Goal: Task Accomplishment & Management: Complete application form

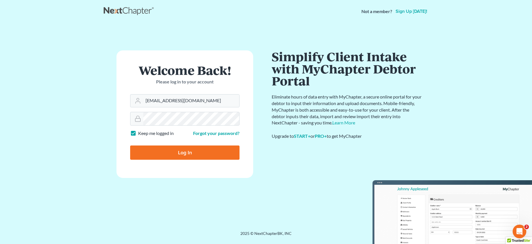
drag, startPoint x: 148, startPoint y: 149, endPoint x: 183, endPoint y: 155, distance: 35.7
click at [148, 149] on input "Log In" at bounding box center [184, 152] width 109 height 14
click at [183, 155] on input "Log In" at bounding box center [184, 152] width 109 height 14
type input "Thinking..."
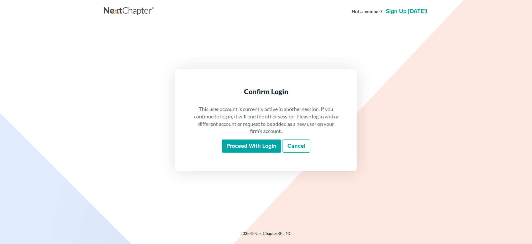
click at [254, 149] on input "Proceed with login" at bounding box center [251, 145] width 59 height 13
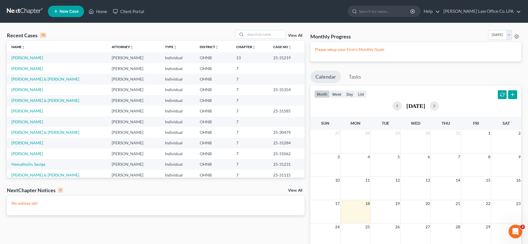
click at [74, 15] on link "New Case" at bounding box center [66, 11] width 36 height 11
select select "61"
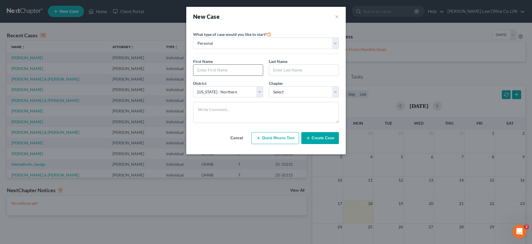
click at [214, 68] on input "text" at bounding box center [227, 70] width 69 height 11
type input "[PERSON_NAME]"
click at [269, 86] on select "Select 7 11 12 13" at bounding box center [304, 91] width 70 height 11
select select "0"
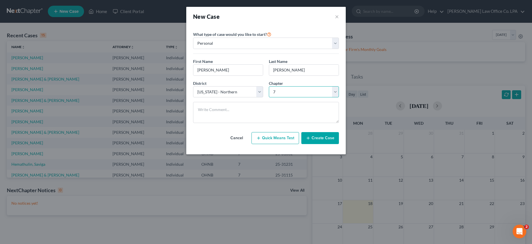
click option "7" at bounding box center [0, 0] width 0 height 0
click at [315, 139] on button "Create Case" at bounding box center [320, 138] width 38 height 12
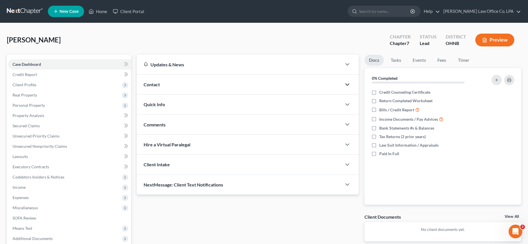
click at [346, 82] on icon "button" at bounding box center [347, 84] width 7 height 7
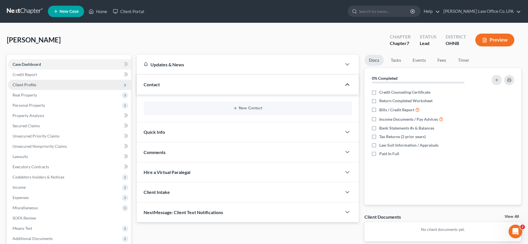
click at [34, 82] on span "Client Profile" at bounding box center [25, 84] width 24 height 5
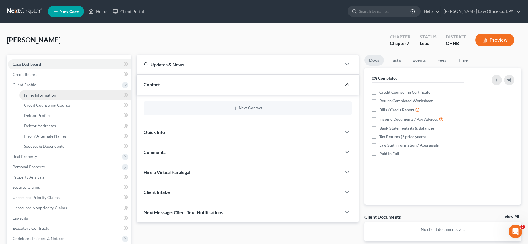
click at [53, 93] on span "Filing Information" at bounding box center [40, 95] width 32 height 5
select select "1"
select select "0"
select select "61"
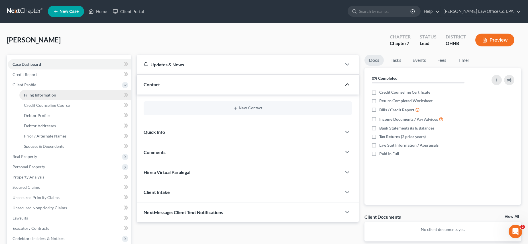
select select "36"
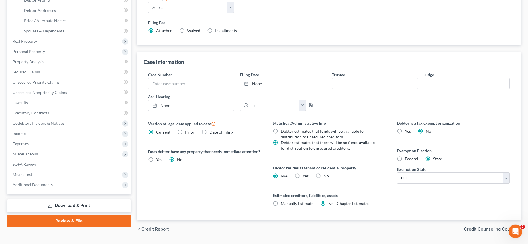
scroll to position [131, 0]
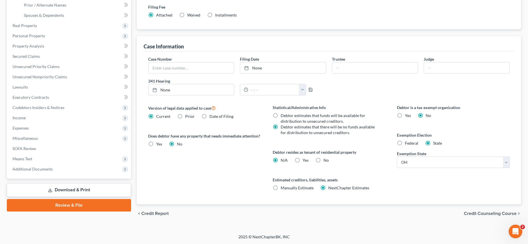
click at [492, 214] on span "Credit Counseling Course" at bounding box center [489, 213] width 53 height 5
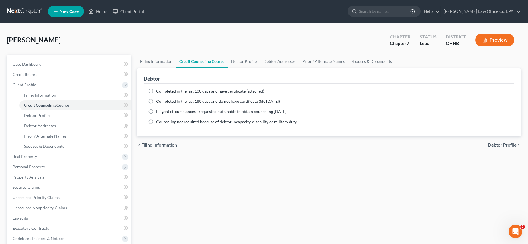
click at [156, 90] on label "Completed in the last 180 days and have certificate (attached)" at bounding box center [210, 91] width 108 height 6
click at [158, 90] on input "Completed in the last 180 days and have certificate (attached)" at bounding box center [160, 90] width 4 height 4
radio input "true"
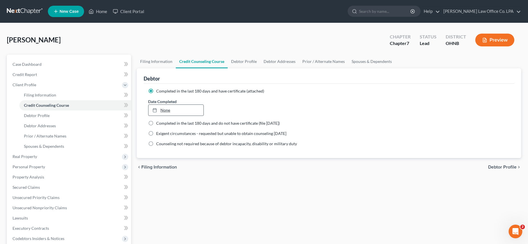
click at [172, 109] on link "None" at bounding box center [175, 110] width 55 height 11
type input "[DATE]"
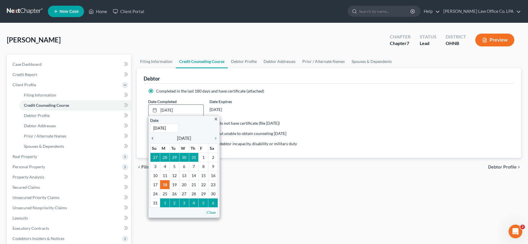
click at [154, 137] on icon "chevron_left" at bounding box center [153, 138] width 7 height 5
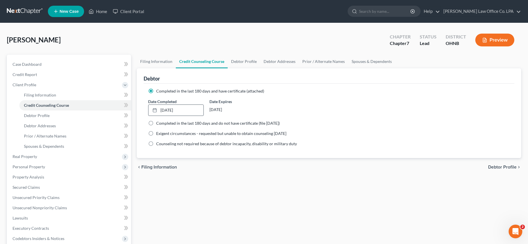
click at [494, 168] on span "Debtor Profile" at bounding box center [502, 167] width 28 height 5
select select "0"
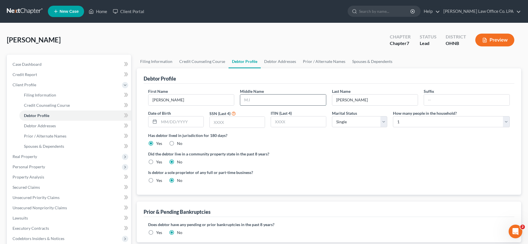
click at [251, 103] on input "text" at bounding box center [282, 100] width 85 height 11
type input "[PERSON_NAME]"
click at [172, 120] on input "text" at bounding box center [181, 121] width 44 height 11
type input "[DATE]"
type input "2972"
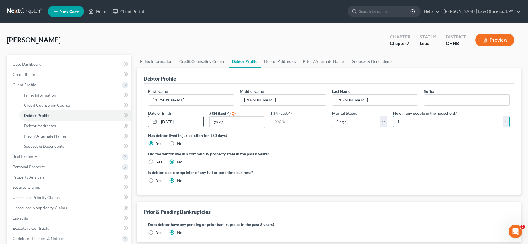
select select "2"
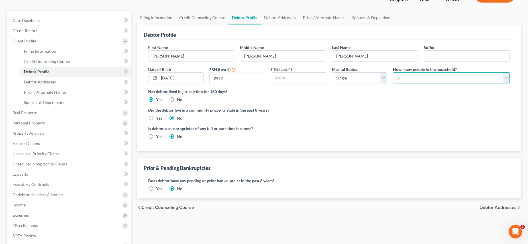
scroll to position [41, 0]
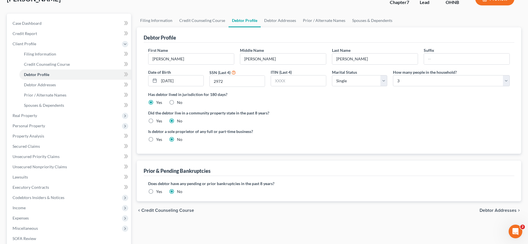
click at [490, 210] on span "Debtor Addresses" at bounding box center [497, 210] width 37 height 5
select select "0"
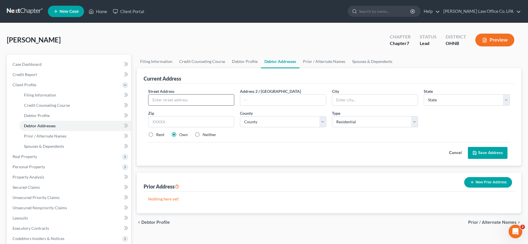
click at [163, 97] on input "text" at bounding box center [190, 100] width 85 height 11
type input "[STREET_ADDRESS]"
type input "Defiance"
select select "36"
type input "43512"
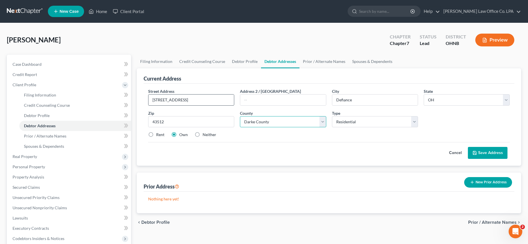
select select "19"
drag, startPoint x: 150, startPoint y: 136, endPoint x: 159, endPoint y: 135, distance: 9.7
click at [156, 136] on label "Rent" at bounding box center [160, 135] width 8 height 6
click at [158, 136] on input "Rent" at bounding box center [160, 134] width 4 height 4
radio input "true"
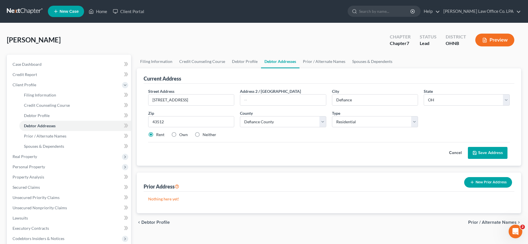
click at [476, 180] on button "New Prior Address" at bounding box center [488, 182] width 48 height 11
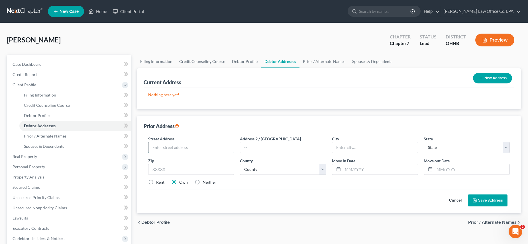
click at [184, 149] on input "text" at bounding box center [190, 147] width 85 height 11
type input "[STREET_ADDRESS]"
type input "Defiance"
select select "36"
type input "43512"
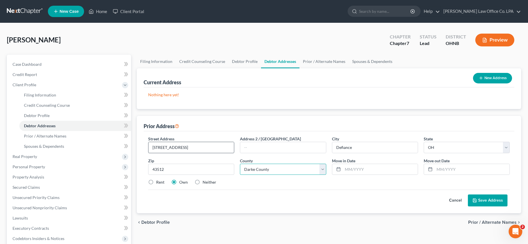
select select "19"
type input "10/2022"
click at [353, 168] on input "text" at bounding box center [379, 169] width 75 height 11
click at [488, 200] on button "Save Address" at bounding box center [487, 200] width 40 height 12
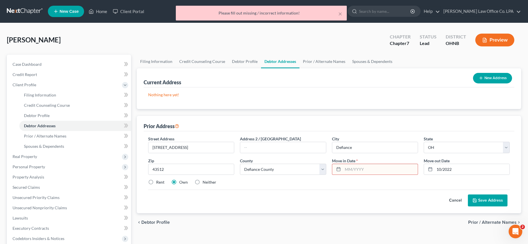
click at [346, 167] on input "text" at bounding box center [379, 169] width 75 height 11
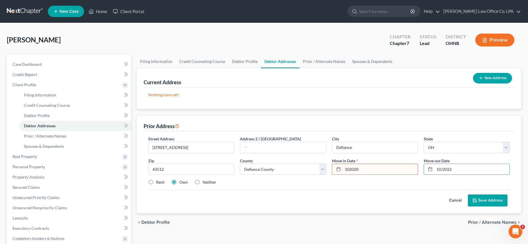
click at [376, 171] on input "102020" at bounding box center [379, 169] width 75 height 11
drag, startPoint x: 375, startPoint y: 170, endPoint x: 344, endPoint y: 163, distance: 32.7
click at [344, 164] on input "102020" at bounding box center [379, 169] width 75 height 11
type input "10/2020"
click at [490, 200] on button "Save Address" at bounding box center [487, 200] width 40 height 12
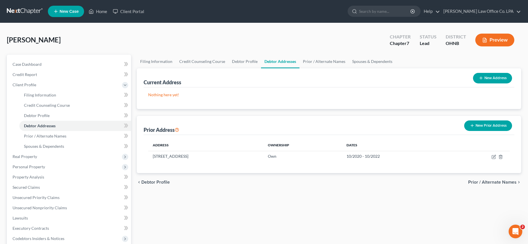
click at [500, 181] on span "Prior / Alternate Names" at bounding box center [492, 182] width 48 height 5
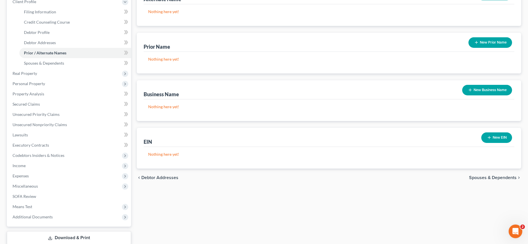
click at [487, 175] on span "Spouses & Dependents" at bounding box center [493, 177] width 48 height 5
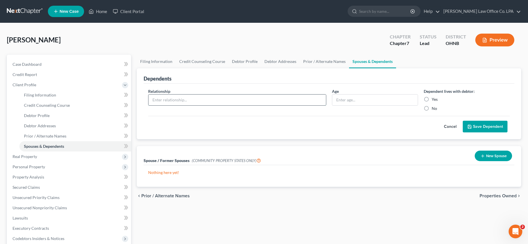
click at [177, 100] on input "text" at bounding box center [236, 100] width 177 height 11
type input "Daughter"
type input "15"
click at [431, 99] on label "Yes" at bounding box center [434, 100] width 6 height 6
click at [434, 99] on input "Yes" at bounding box center [436, 99] width 4 height 4
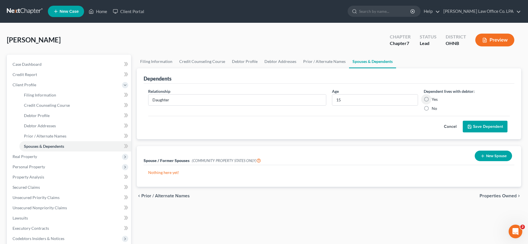
radio input "true"
click at [488, 127] on button "Save Dependent" at bounding box center [484, 127] width 45 height 12
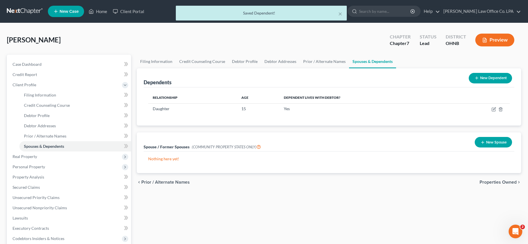
click at [488, 75] on button "New Dependent" at bounding box center [489, 78] width 43 height 11
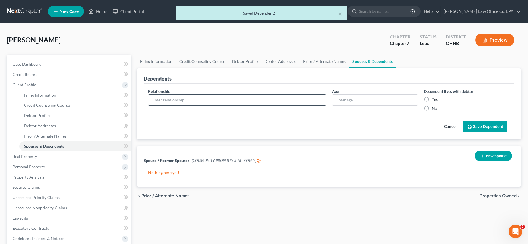
click at [180, 101] on input "text" at bounding box center [236, 100] width 177 height 11
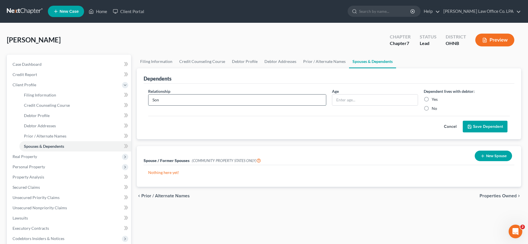
type input "Son"
type input "5"
click at [431, 98] on label "Yes" at bounding box center [434, 100] width 6 height 6
click at [434, 98] on input "Yes" at bounding box center [436, 99] width 4 height 4
radio input "true"
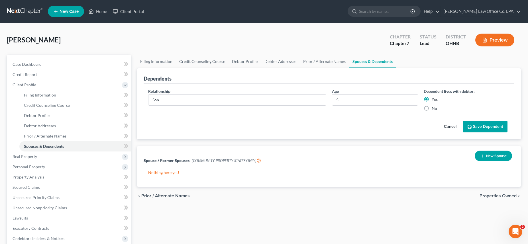
click at [482, 125] on button "Save Dependent" at bounding box center [484, 127] width 45 height 12
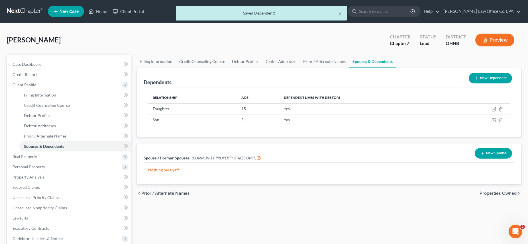
click at [500, 193] on span "Properties Owned" at bounding box center [497, 193] width 37 height 5
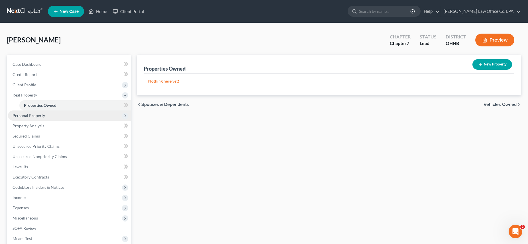
click at [29, 115] on span "Personal Property" at bounding box center [29, 115] width 32 height 5
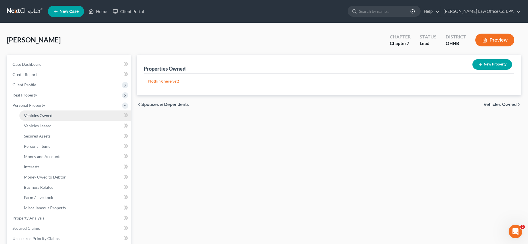
click at [36, 115] on span "Vehicles Owned" at bounding box center [38, 115] width 28 height 5
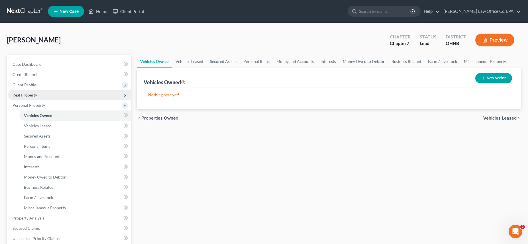
click at [24, 95] on span "Real Property" at bounding box center [25, 95] width 24 height 5
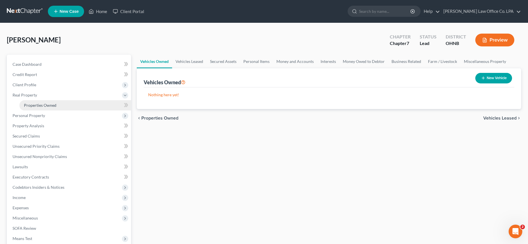
click at [54, 107] on link "Properties Owned" at bounding box center [75, 105] width 112 height 10
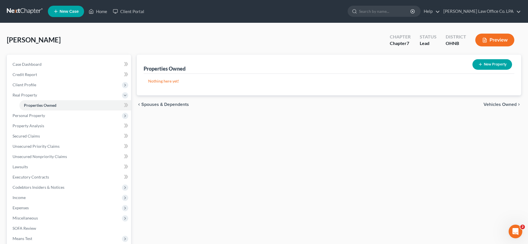
click at [491, 64] on button "New Property" at bounding box center [492, 64] width 40 height 11
select select "0"
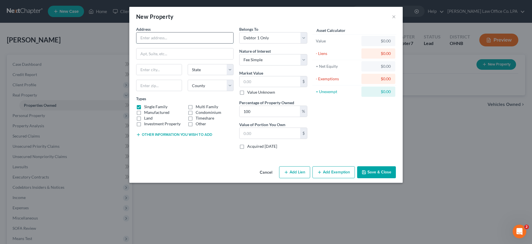
click at [175, 40] on input "text" at bounding box center [184, 37] width 97 height 11
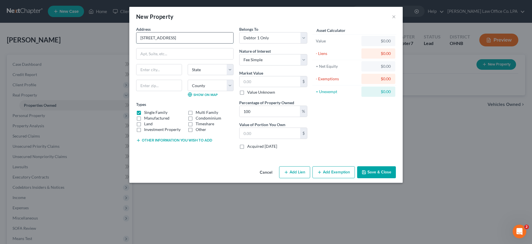
type input "[STREET_ADDRESS]"
drag, startPoint x: 163, startPoint y: 69, endPoint x: 116, endPoint y: 69, distance: 46.7
click at [136, 69] on input "Defifance" at bounding box center [158, 69] width 45 height 11
type input "Defiance"
select select "36"
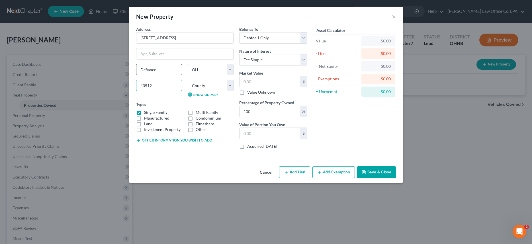
type input "43512"
select select "19"
select select "3"
click option "At Least One Of The Debtors And Another" at bounding box center [0, 0] width 0 height 0
select select "1"
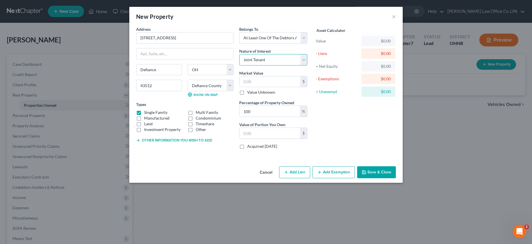
click option "Joint Tenant" at bounding box center [0, 0] width 0 height 0
click at [280, 81] on input "text" at bounding box center [269, 81] width 61 height 11
click at [251, 81] on input "text" at bounding box center [269, 81] width 61 height 11
type input "6"
type input "6.00"
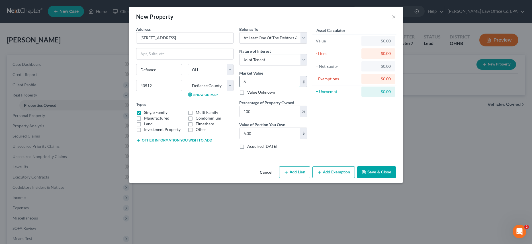
type input "63"
type input "63.00"
type input "632"
type input "632.00"
type input "6329"
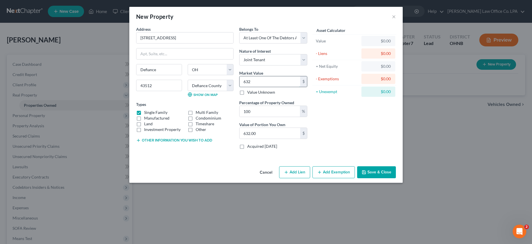
type input "6,329.00"
type input "6,3290"
type input "63,290.00"
drag, startPoint x: 267, startPoint y: 112, endPoint x: 228, endPoint y: 112, distance: 39.0
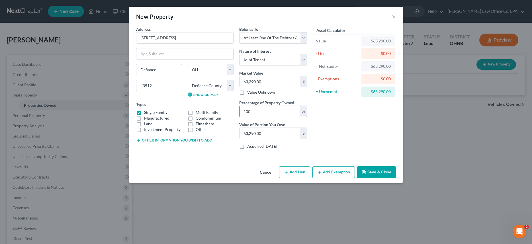
click at [239, 112] on input "100" at bounding box center [269, 111] width 60 height 11
type input "5"
type input "3,164.50"
type input "50"
type input "31,645.00"
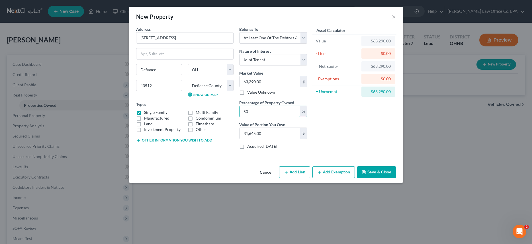
type input "50"
click at [371, 171] on button "Save & Close" at bounding box center [376, 172] width 39 height 12
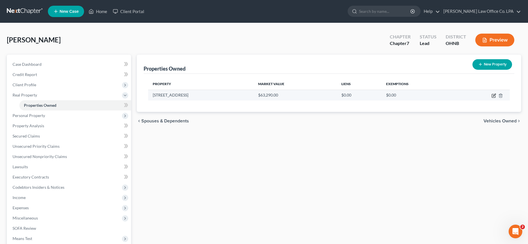
click at [495, 95] on icon "button" at bounding box center [493, 95] width 3 height 3
select select "36"
select select "19"
select select "3"
select select "1"
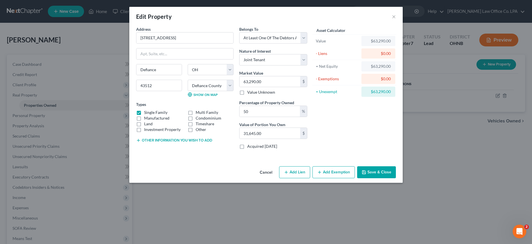
click at [167, 141] on button "Other information you wish to add" at bounding box center [174, 140] width 76 height 5
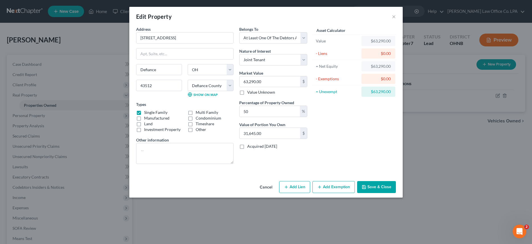
click at [391, 185] on button "Save & Close" at bounding box center [376, 187] width 39 height 12
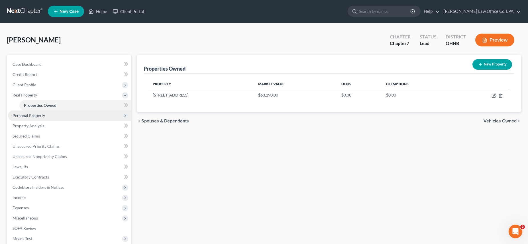
click at [47, 118] on span "Personal Property" at bounding box center [69, 115] width 123 height 10
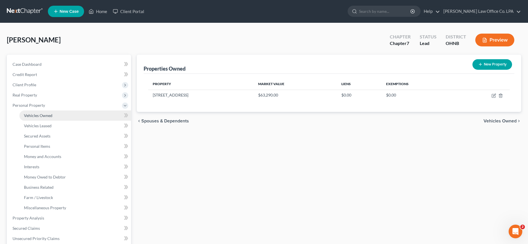
click at [47, 118] on link "Vehicles Owned" at bounding box center [75, 115] width 112 height 10
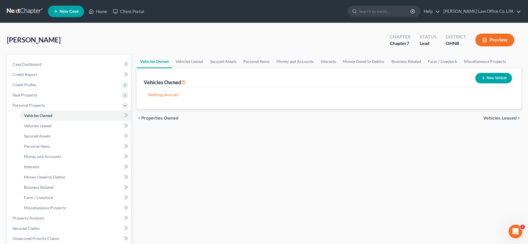
click at [485, 76] on button "New Vehicle" at bounding box center [493, 78] width 37 height 11
select select "0"
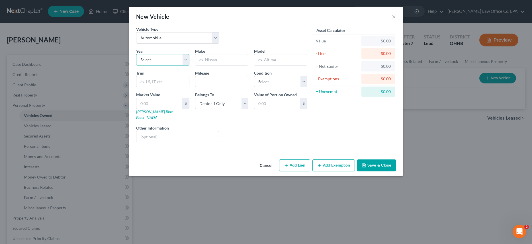
click at [136, 54] on select "Select 2026 2025 2024 2023 2022 2021 2020 2019 2018 2017 2016 2015 2014 2013 20…" at bounding box center [162, 59] width 53 height 11
select select "3"
click option "2023" at bounding box center [0, 0] width 0 height 0
click at [210, 63] on input "text" at bounding box center [221, 59] width 53 height 11
click at [209, 60] on input "text" at bounding box center [221, 59] width 53 height 11
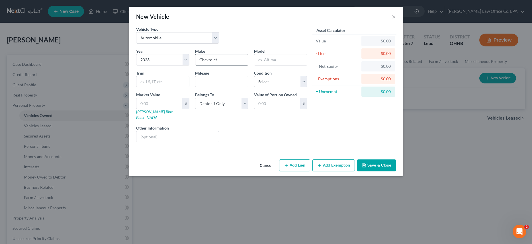
type input "Chevrolet"
type input "Equinox"
type input "70,000"
select select "2"
click option "Good" at bounding box center [0, 0] width 0 height 0
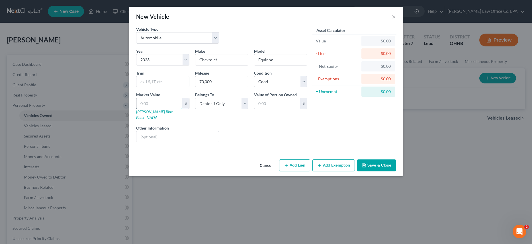
click at [172, 104] on input "text" at bounding box center [159, 103] width 46 height 11
type input "1"
type input "1.00"
type input "15"
type input "15.00"
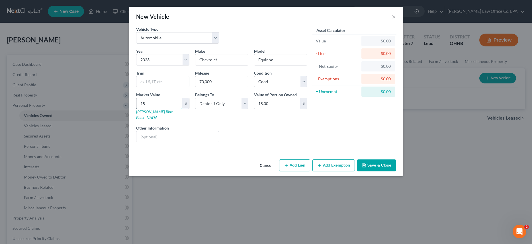
type input "157"
type input "157.00"
type input "1575"
type input "1,575.00"
type input "1,5755"
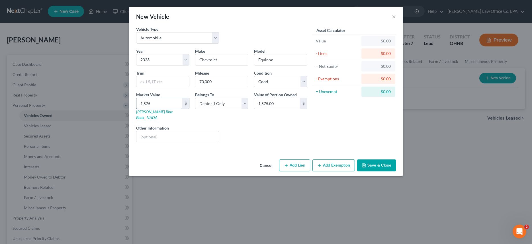
type input "15,755.00"
click at [367, 159] on button "Save & Close" at bounding box center [376, 165] width 39 height 12
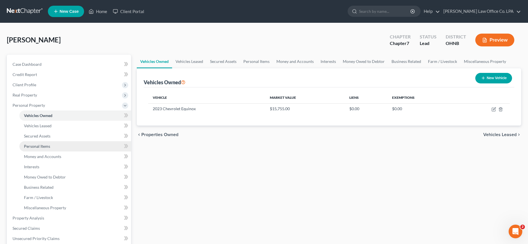
click at [46, 146] on span "Personal Items" at bounding box center [37, 146] width 26 height 5
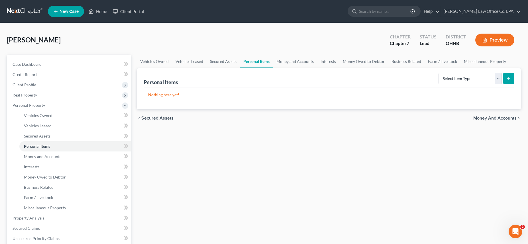
click at [509, 79] on line "submit" at bounding box center [508, 79] width 3 height 0
click at [438, 73] on select "Select Item Type Clothing Collectibles Of Value Electronics Firearms Household …" at bounding box center [469, 78] width 63 height 11
select select "clothing"
click option "Clothing" at bounding box center [0, 0] width 0 height 0
click at [510, 79] on icon "submit" at bounding box center [508, 78] width 5 height 5
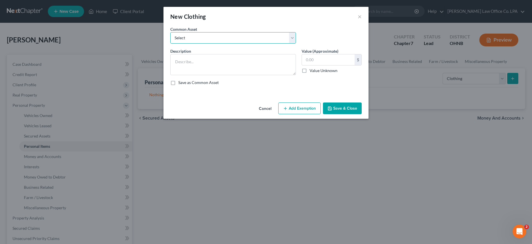
select select "0"
click option "Clothing and Shoes for all house hold members" at bounding box center [0, 0] width 0 height 0
type textarea "Clothing and Shoes for all house hold members"
click at [329, 61] on input "100.00" at bounding box center [328, 59] width 53 height 11
type input "3,000.00"
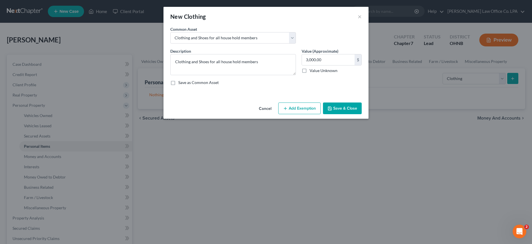
click at [339, 109] on button "Save & Close" at bounding box center [342, 108] width 39 height 12
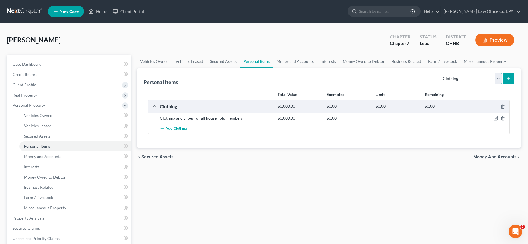
select select "electronics"
click option "Electronics" at bounding box center [0, 0] width 0 height 0
click at [511, 78] on button "submit" at bounding box center [508, 78] width 11 height 11
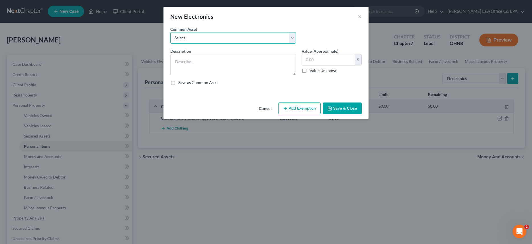
select select "0"
click option "Misc. @ residence" at bounding box center [0, 0] width 0 height 0
type textarea "Misc. @ residence"
type input "500.00"
click at [176, 60] on textarea "Misc. @ residence" at bounding box center [233, 64] width 126 height 21
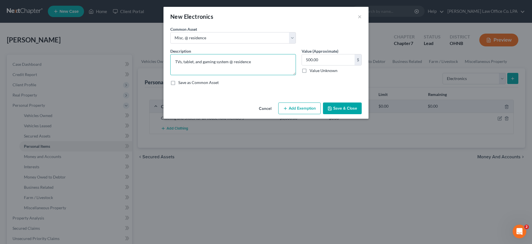
type textarea "TVs, tablet, and gaming system @ residence"
type input "2,500.00"
click at [350, 109] on button "Save & Close" at bounding box center [342, 108] width 39 height 12
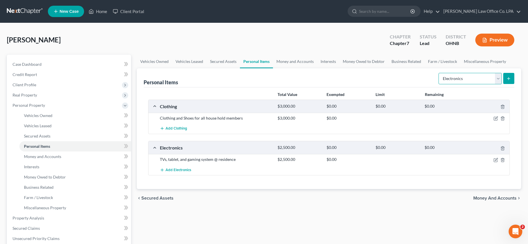
select select "household_goods"
click option "Household Goods" at bounding box center [0, 0] width 0 height 0
click at [510, 78] on button "submit" at bounding box center [508, 78] width 11 height 11
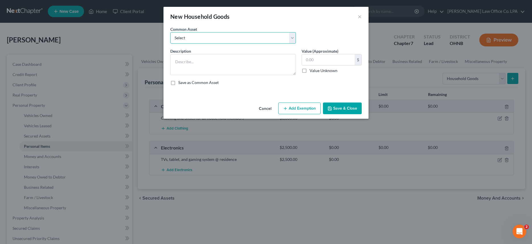
select select "0"
click option "Misc. household goods and furnishings" at bounding box center [0, 0] width 0 height 0
type textarea "Misc. household goods and furnishings"
click at [329, 63] on input "140.00" at bounding box center [328, 59] width 53 height 11
type input "4,000.00"
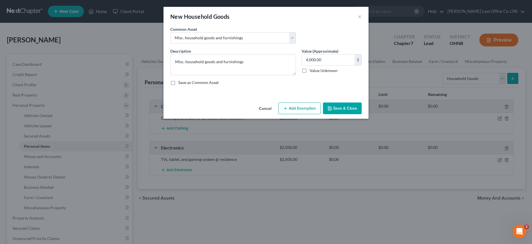
click at [333, 109] on button "Save & Close" at bounding box center [342, 108] width 39 height 12
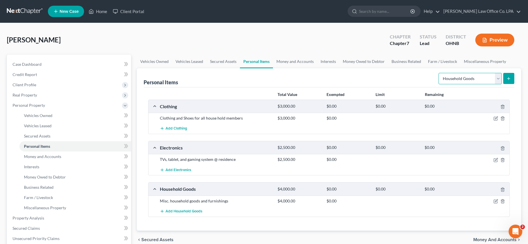
select select "sports_and_hobby_equipment"
click option "Sports & Hobby Equipment" at bounding box center [0, 0] width 0 height 0
click at [508, 79] on icon "submit" at bounding box center [508, 78] width 5 height 5
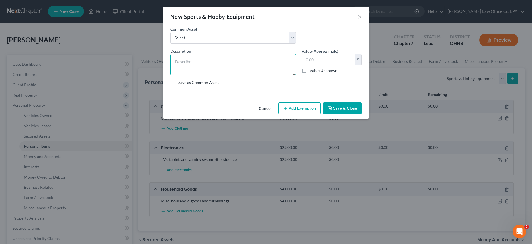
click at [185, 59] on textarea at bounding box center [233, 64] width 126 height 21
type textarea "2 kayaks @ residence"
type input "1,200.00"
drag, startPoint x: 348, startPoint y: 105, endPoint x: 349, endPoint y: 120, distance: 14.2
click at [348, 106] on button "Save & Close" at bounding box center [342, 108] width 39 height 12
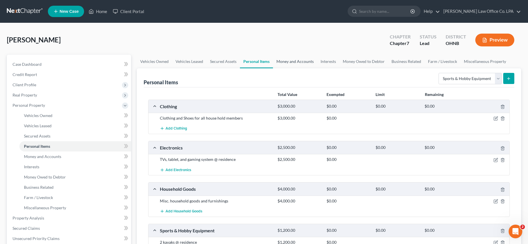
click at [289, 59] on link "Money and Accounts" at bounding box center [295, 62] width 44 height 14
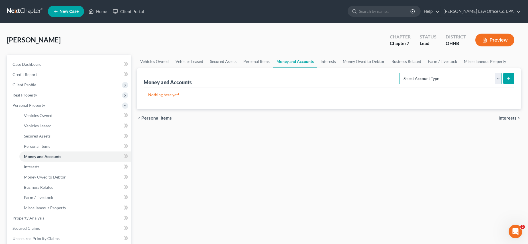
click at [399, 73] on select "Select Account Type Brokerage Cash on Hand Certificates of Deposit Checking Acc…" at bounding box center [450, 78] width 102 height 11
select select "cash_on_hand"
click option "Cash on Hand" at bounding box center [0, 0] width 0 height 0
click at [506, 78] on button "submit" at bounding box center [508, 78] width 11 height 11
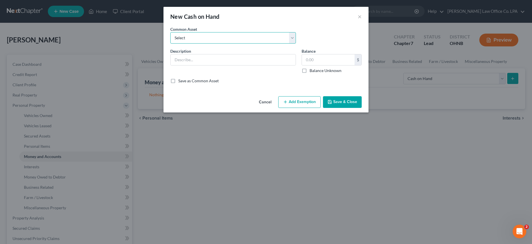
select select "0"
click option "Cash on Hand" at bounding box center [0, 0] width 0 height 0
type input "Cash on Hand"
click at [330, 59] on input "20.00" at bounding box center [328, 59] width 53 height 11
type input "1.00"
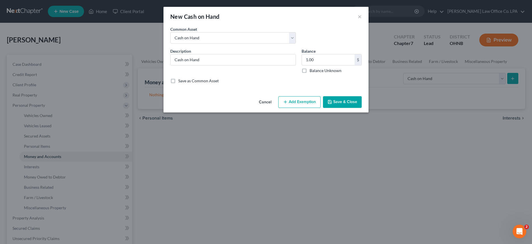
click at [338, 99] on button "Save & Close" at bounding box center [342, 102] width 39 height 12
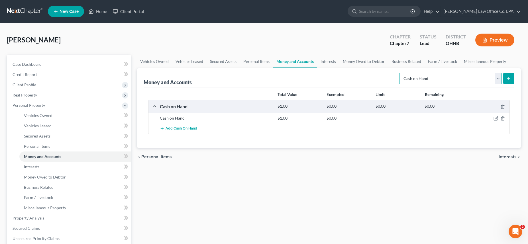
select select "checking"
click option "Checking Account" at bounding box center [0, 0] width 0 height 0
click at [512, 77] on button "submit" at bounding box center [508, 78] width 11 height 11
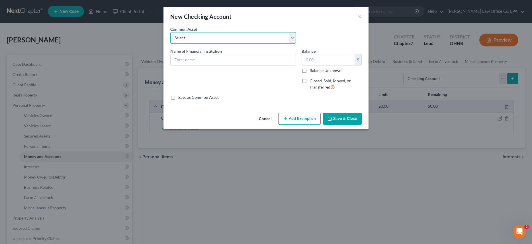
select select "10"
click option "####-[GEOGRAPHIC_DATA], [STREET_ADDRESS][PERSON_NAME]" at bounding box center [0, 0] width 0 height 0
type input "####-[GEOGRAPHIC_DATA], [STREET_ADDRESS][PERSON_NAME]"
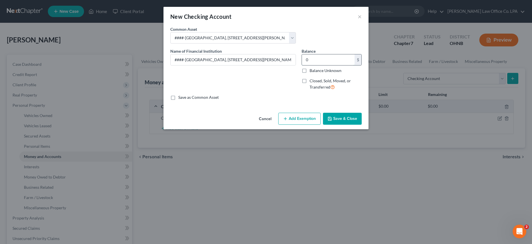
click at [317, 59] on input "0" at bounding box center [328, 59] width 53 height 11
type input "72.00"
click at [332, 120] on icon "button" at bounding box center [329, 118] width 5 height 5
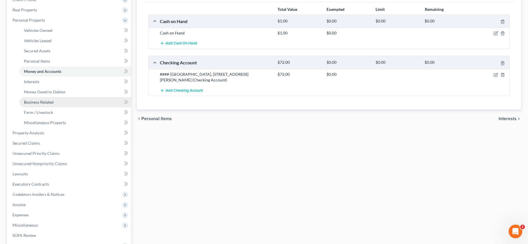
scroll to position [84, 0]
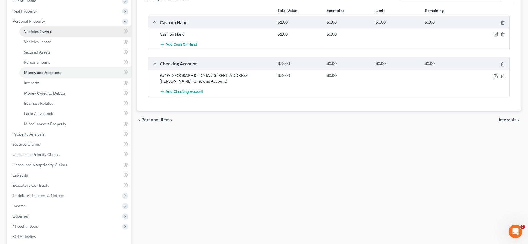
click at [52, 34] on link "Vehicles Owned" at bounding box center [75, 31] width 112 height 10
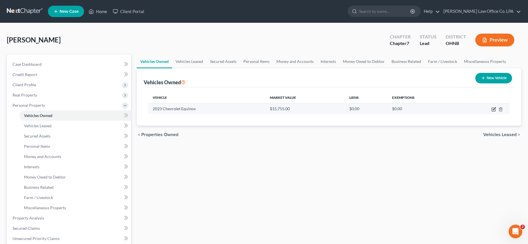
click at [493, 108] on icon "button" at bounding box center [493, 109] width 5 height 5
select select "0"
select select "3"
select select "2"
select select "0"
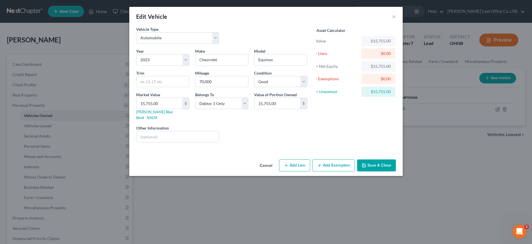
click at [293, 159] on button "Add Lien" at bounding box center [294, 165] width 31 height 12
select select "0"
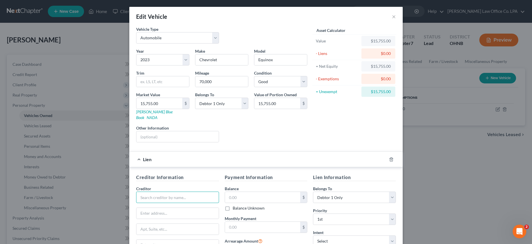
click at [151, 193] on input "text" at bounding box center [177, 197] width 83 height 11
click at [168, 204] on div "Chase Auto Finance" at bounding box center [170, 207] width 59 height 6
type input "Chase Auto Finance"
type input "PO Box 9001801"
type input "[GEOGRAPHIC_DATA]"
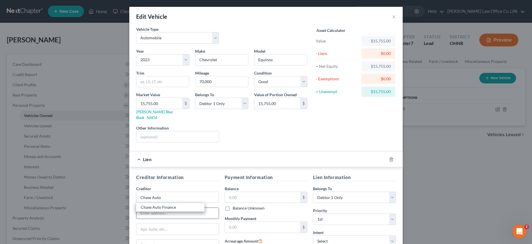
select select "18"
type input "40291-1801"
click at [247, 192] on input "text" at bounding box center [262, 197] width 75 height 11
type input "29,075.41"
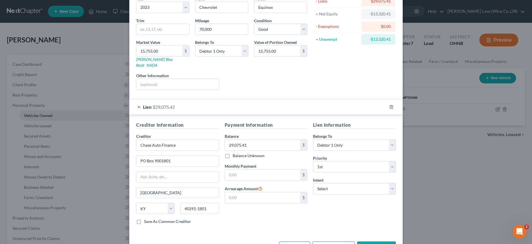
scroll to position [66, 0]
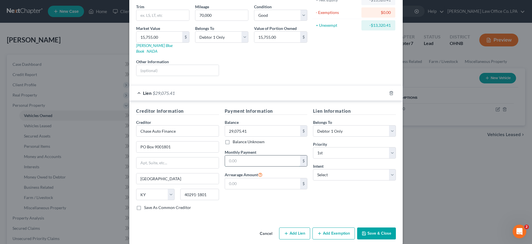
click at [237, 156] on input "text" at bounding box center [262, 160] width 75 height 11
type input "767.00"
select select "2"
click option "Reaffirm" at bounding box center [0, 0] width 0 height 0
click at [171, 142] on input "PO Box 9001801" at bounding box center [177, 146] width 82 height 11
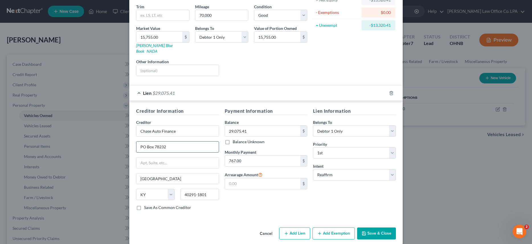
type input "PO Box 78232"
type input "Phoenix"
select select "3"
type input "85062"
click at [371, 229] on button "Save & Close" at bounding box center [376, 233] width 39 height 12
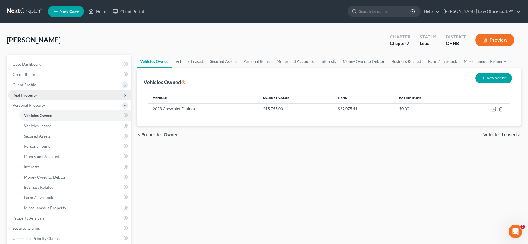
click at [28, 97] on span "Real Property" at bounding box center [25, 95] width 24 height 5
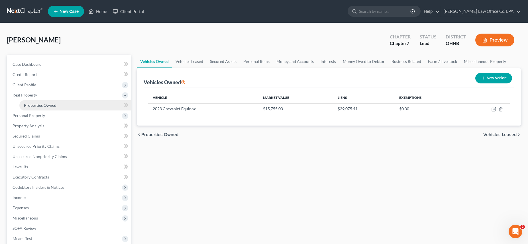
click at [50, 103] on span "Properties Owned" at bounding box center [40, 105] width 32 height 5
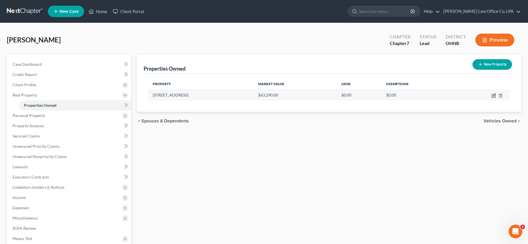
click at [493, 95] on icon "button" at bounding box center [493, 95] width 5 height 5
select select "36"
select select "19"
select select "3"
select select "1"
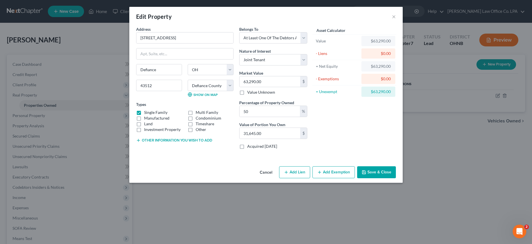
click at [292, 171] on button "Add Lien" at bounding box center [294, 172] width 31 height 12
select select "3"
select select "0"
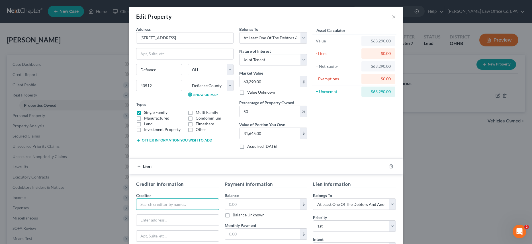
click at [146, 206] on input "text" at bounding box center [177, 203] width 83 height 11
type input "Sherwood State Bank"
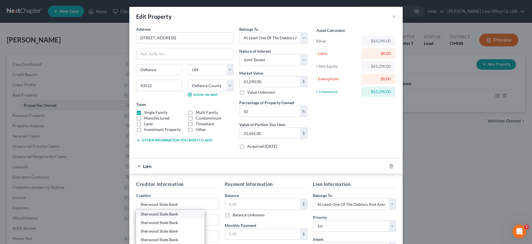
click at [161, 214] on div "Sherwood State Bank" at bounding box center [170, 214] width 59 height 6
type input "6997 US 6"
type input "[GEOGRAPHIC_DATA]"
select select "36"
type input "43555"
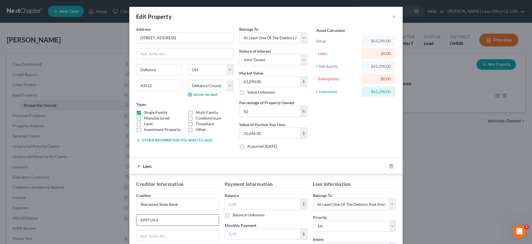
drag, startPoint x: 161, startPoint y: 221, endPoint x: 127, endPoint y: 217, distance: 34.1
click at [136, 217] on input "6997 US 6" at bounding box center [177, 220] width 82 height 11
type input "[STREET_ADDRESS][PERSON_NAME]"
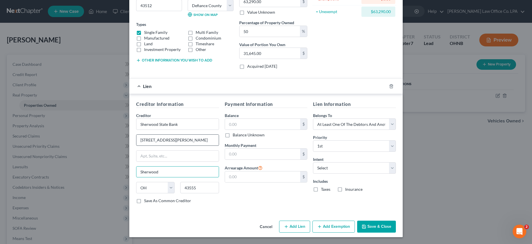
type input "Sherwood"
type input "43556"
type input "6,138.22"
click at [384, 225] on button "Save & Close" at bounding box center [376, 227] width 39 height 12
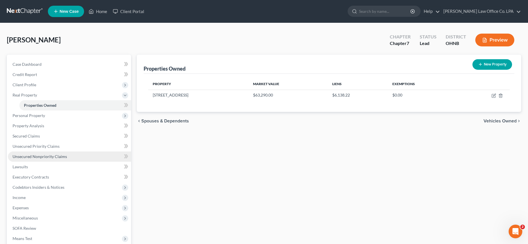
click at [46, 158] on span "Unsecured Nonpriority Claims" at bounding box center [40, 156] width 54 height 5
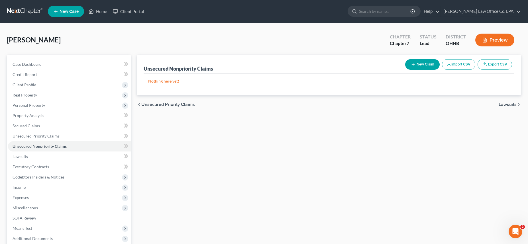
click at [430, 63] on button "New Claim" at bounding box center [422, 64] width 34 height 11
select select "0"
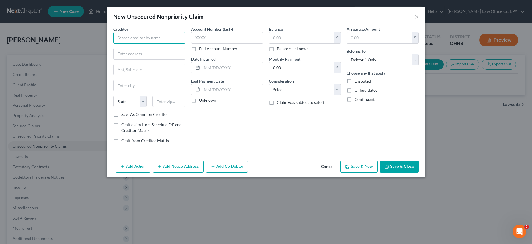
click at [165, 40] on input "text" at bounding box center [149, 37] width 72 height 11
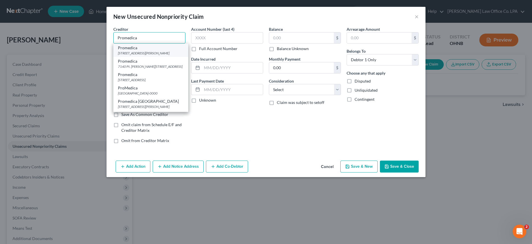
type input "Promedica"
click at [150, 52] on div "[STREET_ADDRESS][PERSON_NAME]" at bounding box center [151, 53] width 66 height 5
type input "[STREET_ADDRESS][PERSON_NAME]"
type input "[GEOGRAPHIC_DATA]"
select select "36"
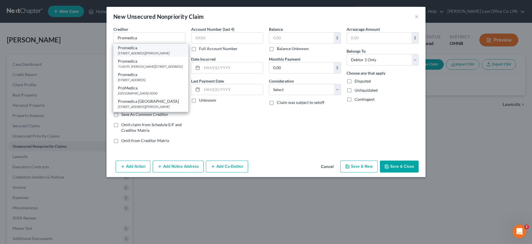
type input "43607-0000"
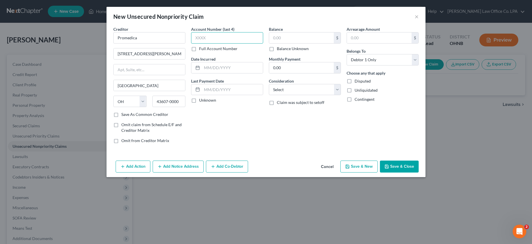
click at [225, 38] on input "text" at bounding box center [227, 37] width 72 height 11
click at [292, 39] on input "text" at bounding box center [301, 37] width 65 height 11
type input "97.02"
click at [183, 167] on button "Add Notice Address" at bounding box center [178, 167] width 51 height 12
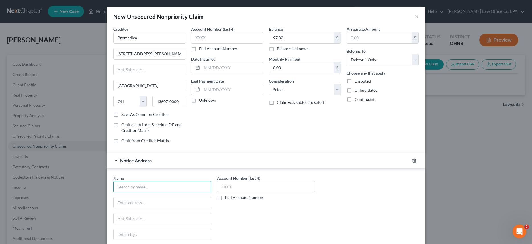
click at [131, 187] on input "text" at bounding box center [162, 186] width 98 height 11
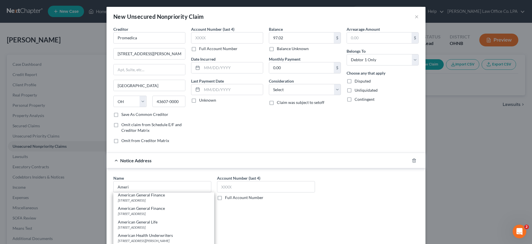
scroll to position [410, 0]
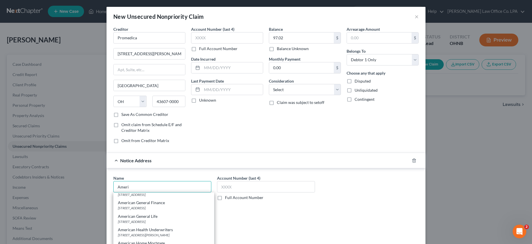
click at [136, 187] on input "Ameri" at bounding box center [162, 186] width 98 height 11
type input "Americollect"
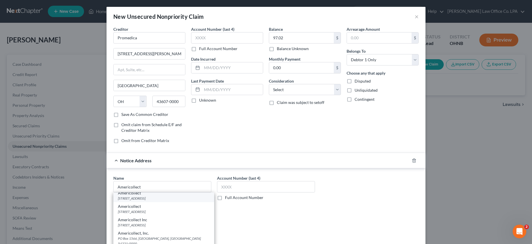
click at [151, 201] on div "[STREET_ADDRESS]" at bounding box center [164, 198] width 92 height 5
type input "[STREET_ADDRESS]"
type input "Manitowoc"
select select "52"
type input "54220"
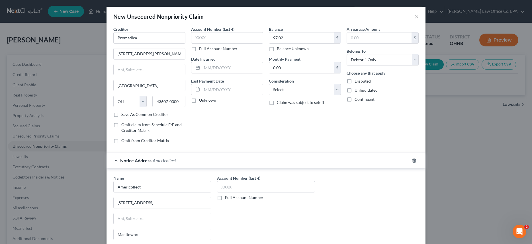
scroll to position [53, 0]
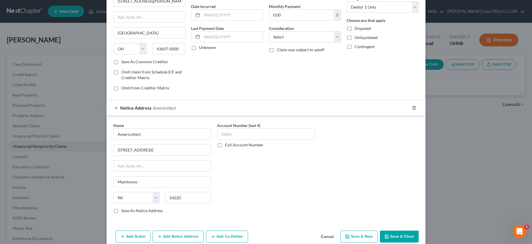
click at [395, 238] on button "Save & Close" at bounding box center [399, 237] width 39 height 12
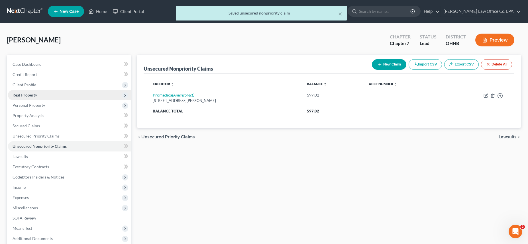
click at [26, 97] on span "Real Property" at bounding box center [25, 95] width 24 height 5
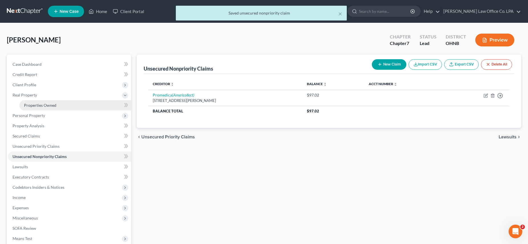
click at [33, 105] on span "Properties Owned" at bounding box center [40, 105] width 32 height 5
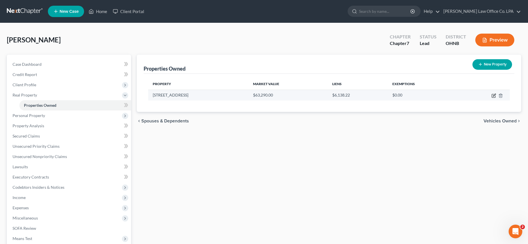
click at [494, 95] on icon "button" at bounding box center [493, 95] width 5 height 5
select select "36"
select select "19"
select select "3"
select select "1"
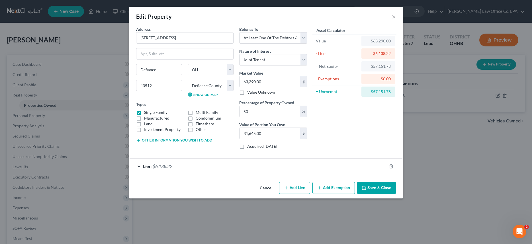
click at [140, 165] on div "Lien $6,138.22" at bounding box center [257, 166] width 257 height 15
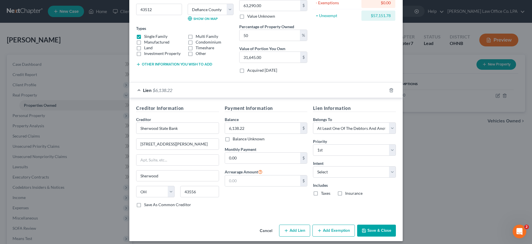
scroll to position [80, 0]
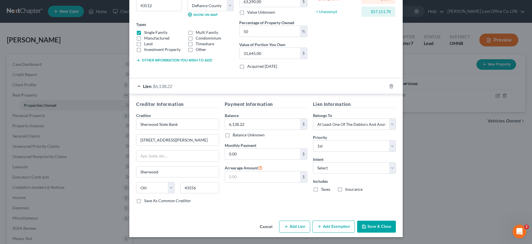
click at [384, 228] on button "Save & Close" at bounding box center [376, 227] width 39 height 12
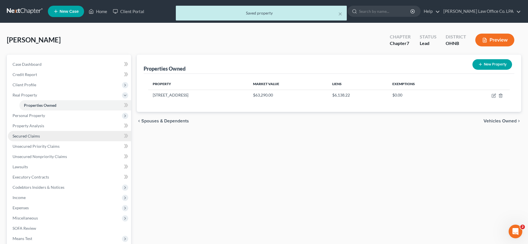
click at [34, 137] on span "Secured Claims" at bounding box center [26, 136] width 27 height 5
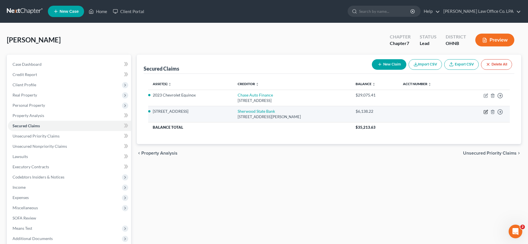
click at [485, 112] on icon "button" at bounding box center [485, 112] width 5 height 5
select select "36"
select select "6"
select select "3"
select select "0"
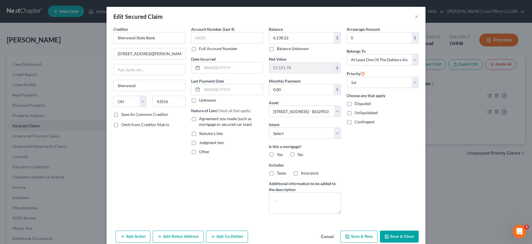
click at [228, 238] on button "Add Co-Debtor" at bounding box center [227, 237] width 42 height 12
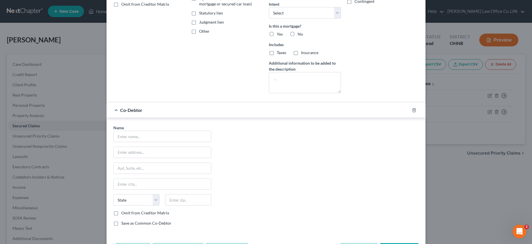
scroll to position [128, 0]
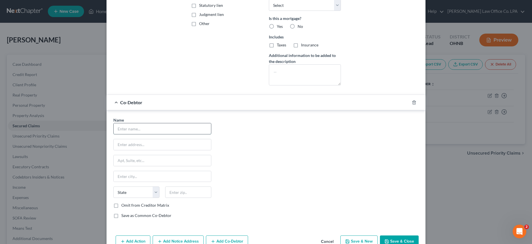
click at [126, 130] on input "text" at bounding box center [162, 128] width 97 height 11
type input "[PERSON_NAME]"
type input "[STREET_ADDRESS]"
type input "Defiance"
type input "43512"
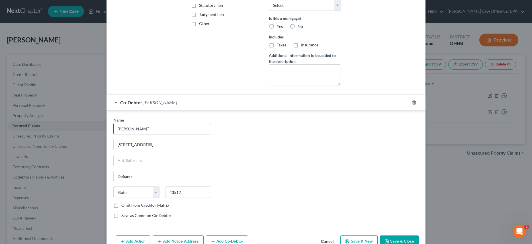
select select "36"
click at [122, 145] on input "[STREET_ADDRESS]" at bounding box center [162, 144] width 97 height 11
type input "[STREET_ADDRESS]"
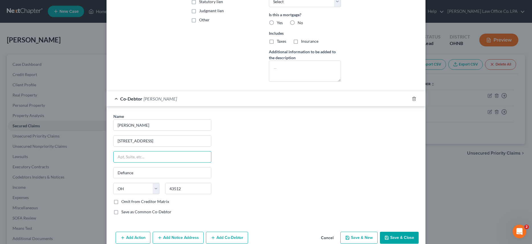
scroll to position [133, 0]
click at [403, 234] on button "Save & Close" at bounding box center [399, 237] width 39 height 12
select select
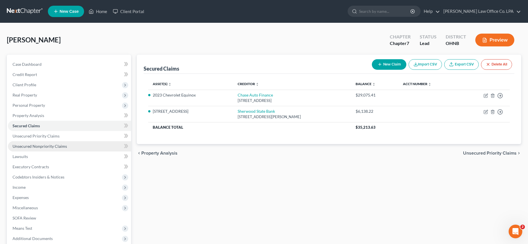
click at [31, 147] on span "Unsecured Nonpriority Claims" at bounding box center [40, 146] width 54 height 5
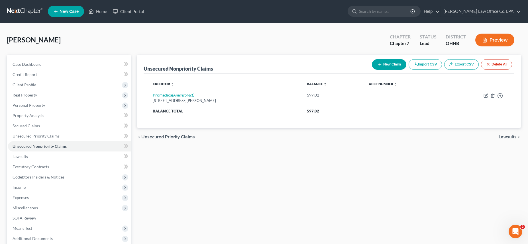
click at [389, 65] on button "New Claim" at bounding box center [388, 64] width 34 height 11
select select "0"
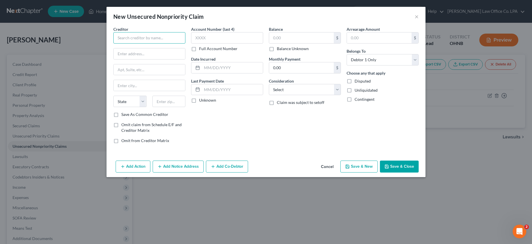
click at [128, 34] on input "text" at bounding box center [149, 37] width 72 height 11
type input "Safe Co"
type input "[STREET_ADDRESS]"
type input "[PERSON_NAME]"
select select "22"
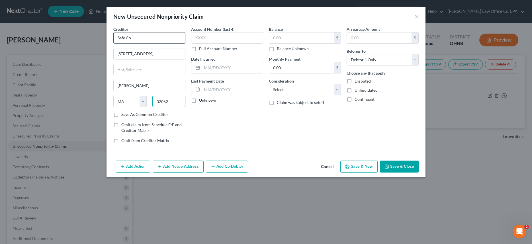
type input "02062"
click at [276, 39] on input "text" at bounding box center [301, 37] width 65 height 11
type input "141.00"
click at [184, 169] on button "Add Notice Address" at bounding box center [178, 167] width 51 height 12
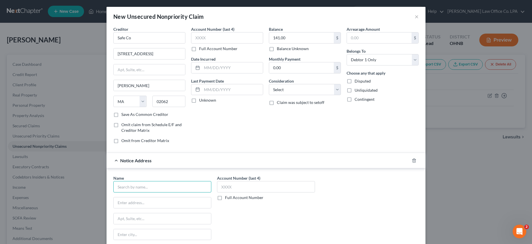
click at [135, 188] on input "text" at bounding box center [162, 186] width 98 height 11
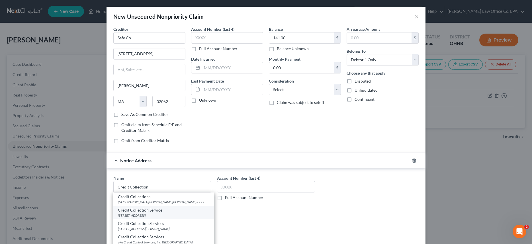
click at [154, 213] on div "[STREET_ADDRESS]" at bounding box center [164, 215] width 92 height 5
type input "Credit Collection Service"
type input "PO Box 607"
type input "[PERSON_NAME]"
select select "22"
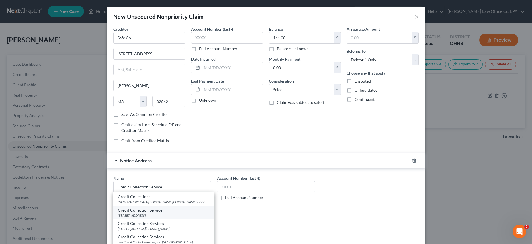
type input "02062-0000"
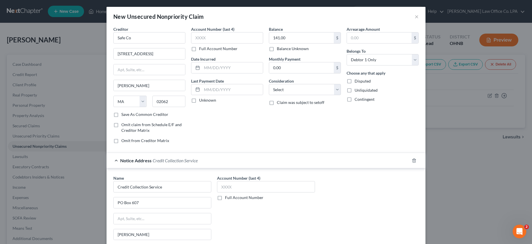
scroll to position [5, 0]
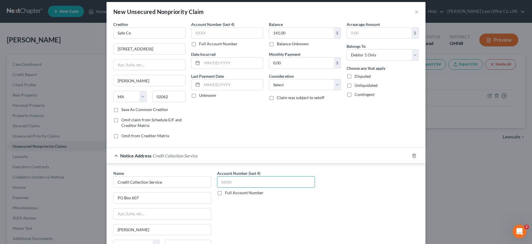
drag, startPoint x: 235, startPoint y: 182, endPoint x: 206, endPoint y: 182, distance: 29.6
click at [217, 182] on input "text" at bounding box center [266, 181] width 98 height 11
type input "4028"
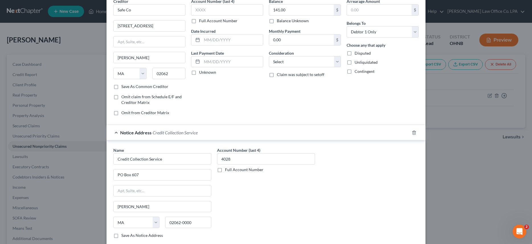
scroll to position [63, 0]
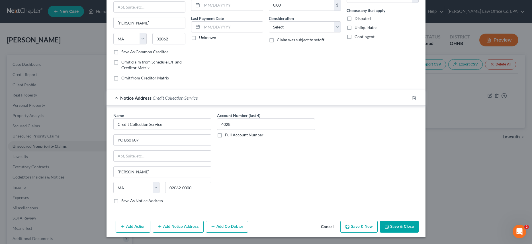
click at [396, 229] on button "Save & Close" at bounding box center [399, 227] width 39 height 12
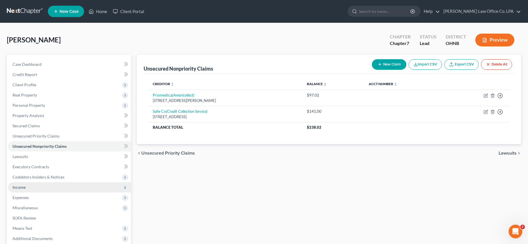
click at [24, 187] on span "Income" at bounding box center [19, 187] width 13 height 5
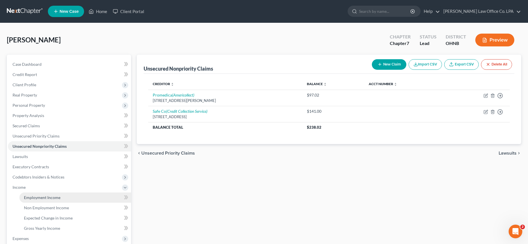
click at [52, 195] on span "Employment Income" at bounding box center [42, 197] width 36 height 5
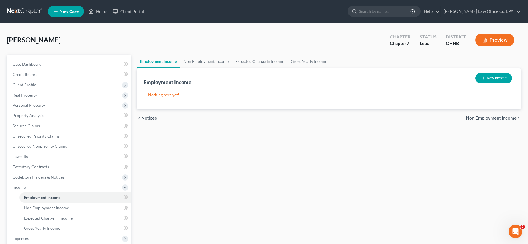
click at [502, 75] on button "New Income" at bounding box center [493, 78] width 37 height 11
select select "0"
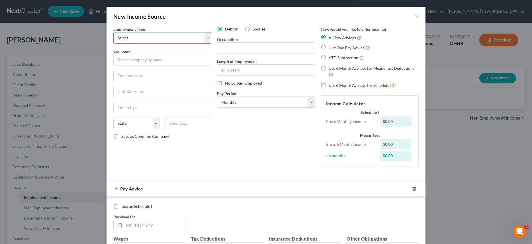
select select "0"
click option "Full or [DEMOGRAPHIC_DATA] Employment" at bounding box center [0, 0] width 0 height 0
click at [138, 58] on input "text" at bounding box center [162, 59] width 98 height 11
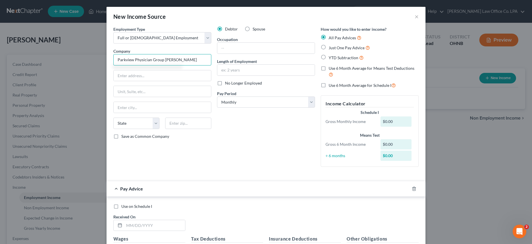
type input "Parkview Physician Group [PERSON_NAME]"
type input "[STREET_ADDRESS]"
type input "[PERSON_NAME]"
select select "36"
type input "43506"
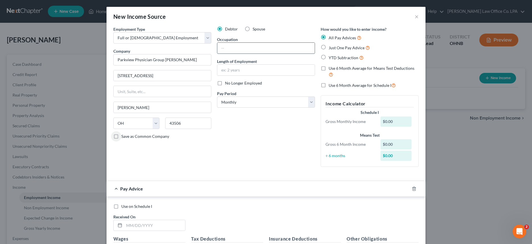
click at [238, 47] on input "text" at bounding box center [265, 48] width 97 height 11
type input "LPN"
type input "6 months"
select select "2"
click option "Every Other Week" at bounding box center [0, 0] width 0 height 0
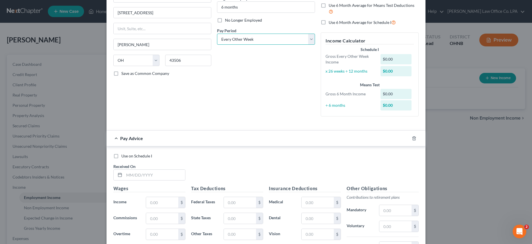
scroll to position [111, 0]
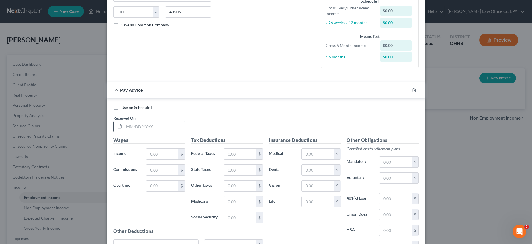
click at [157, 124] on input "text" at bounding box center [154, 126] width 61 height 11
type input "[DATE]"
type input "2,066.25"
type input "68.79"
type input "48.10"
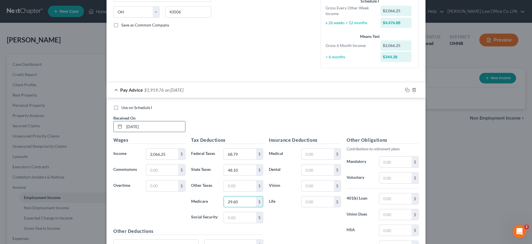
type input "29.60"
type input "126.56"
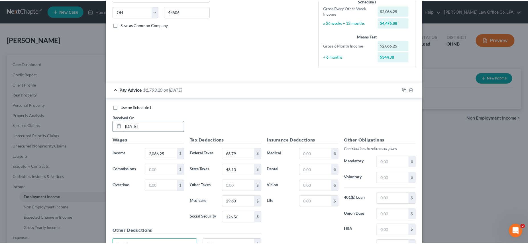
scroll to position [168, 0]
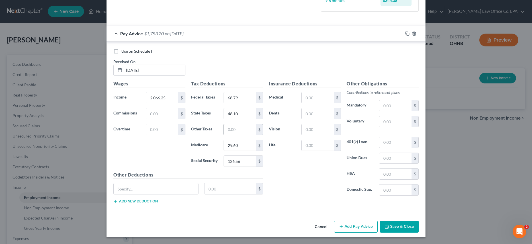
click at [239, 131] on input "text" at bounding box center [240, 129] width 32 height 11
type input "61.63"
click at [137, 188] on input "text" at bounding box center [156, 188] width 85 height 11
click at [397, 223] on button "Save & Close" at bounding box center [399, 227] width 39 height 12
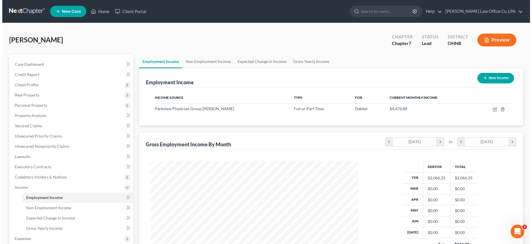
scroll to position [103, 217]
click at [486, 75] on button "New Income" at bounding box center [493, 78] width 37 height 11
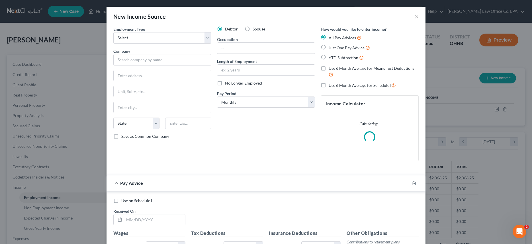
scroll to position [0, 0]
click at [134, 221] on input "text" at bounding box center [154, 219] width 61 height 11
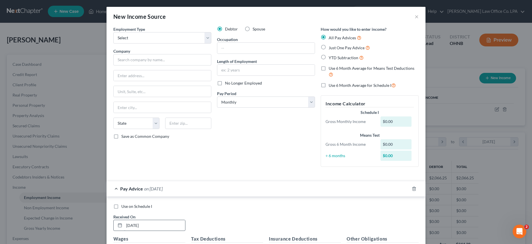
scroll to position [131, 0]
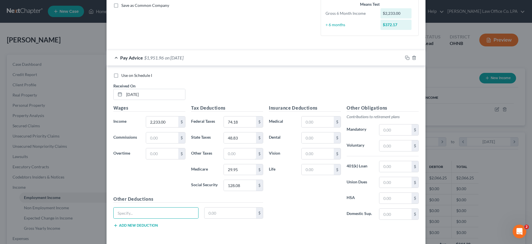
drag, startPoint x: 240, startPoint y: 154, endPoint x: 237, endPoint y: 162, distance: 8.6
click at [240, 154] on input "text" at bounding box center [240, 153] width 32 height 11
click at [315, 116] on div "$" at bounding box center [321, 121] width 40 height 11
click at [315, 121] on input "text" at bounding box center [317, 121] width 32 height 11
click at [144, 214] on input "text" at bounding box center [156, 213] width 85 height 11
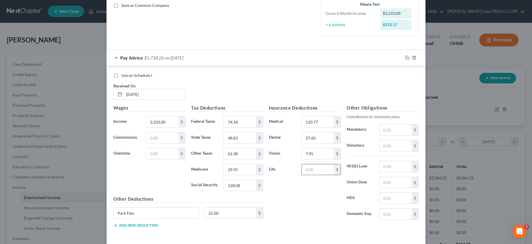
click at [324, 170] on input "text" at bounding box center [317, 169] width 32 height 11
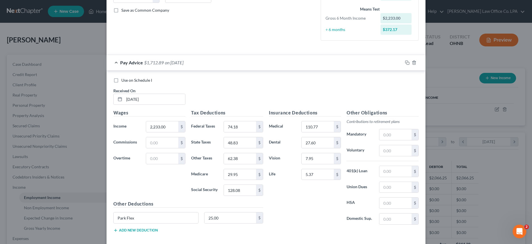
scroll to position [155, 0]
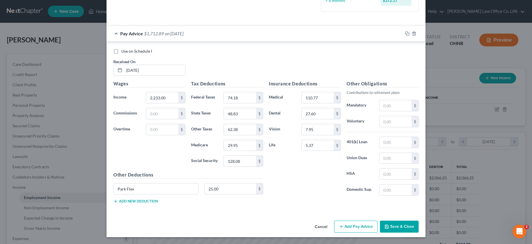
click at [350, 228] on button "Add Pay Advice" at bounding box center [356, 227] width 44 height 12
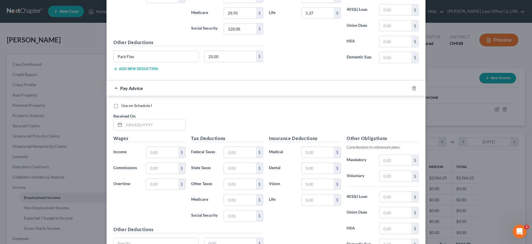
scroll to position [295, 0]
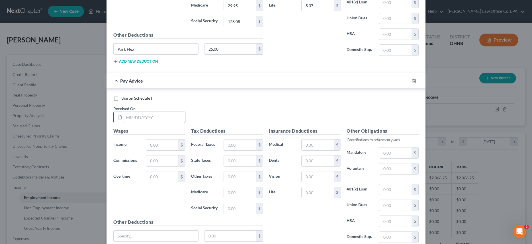
click at [164, 118] on input "text" at bounding box center [154, 117] width 61 height 11
click at [230, 173] on input "text" at bounding box center [240, 176] width 32 height 11
click at [306, 144] on input "text" at bounding box center [317, 144] width 32 height 11
click at [145, 235] on input "text" at bounding box center [156, 236] width 85 height 11
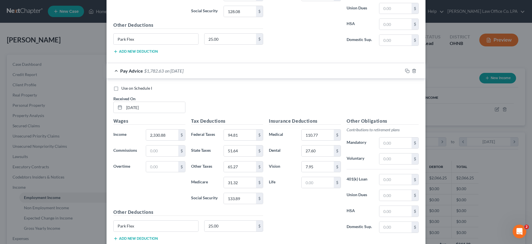
scroll to position [342, 0]
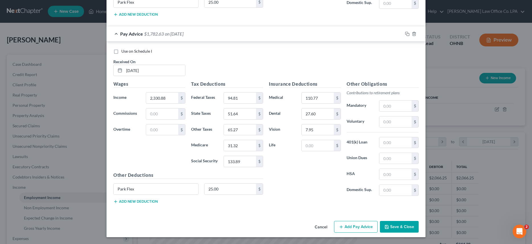
drag, startPoint x: 356, startPoint y: 231, endPoint x: 321, endPoint y: 206, distance: 42.7
click at [357, 230] on button "Add Pay Advice" at bounding box center [356, 227] width 44 height 12
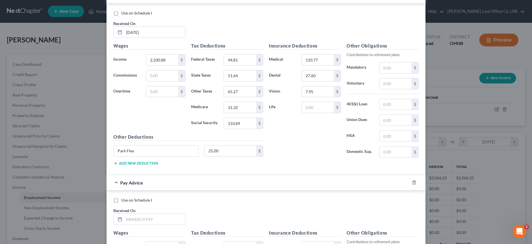
scroll to position [395, 0]
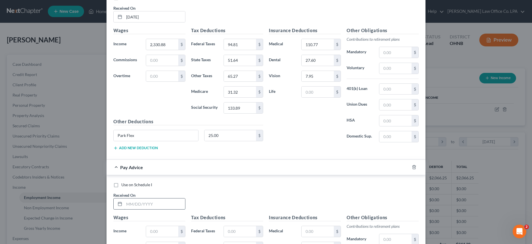
click at [166, 202] on input "text" at bounding box center [154, 203] width 61 height 11
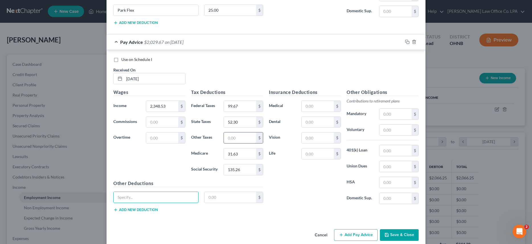
click at [241, 141] on input "text" at bounding box center [240, 137] width 32 height 11
click at [310, 106] on input "text" at bounding box center [317, 106] width 32 height 11
click at [141, 197] on input "text" at bounding box center [156, 197] width 85 height 11
click at [363, 235] on button "Add Pay Advice" at bounding box center [356, 235] width 44 height 12
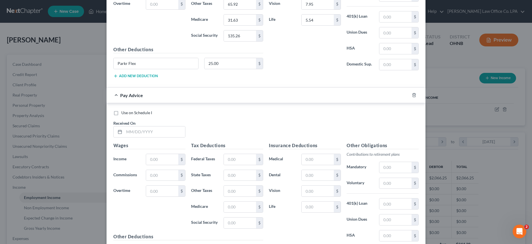
scroll to position [673, 0]
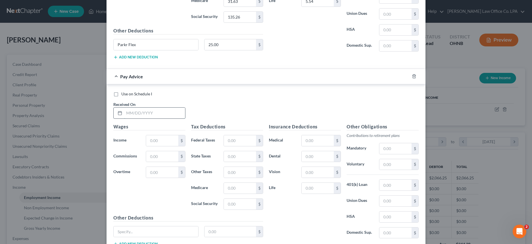
click at [137, 112] on input "text" at bounding box center [154, 113] width 61 height 11
click at [239, 172] on input "text" at bounding box center [240, 172] width 32 height 11
click at [315, 143] on input "text" at bounding box center [317, 140] width 32 height 11
click at [142, 230] on input "text" at bounding box center [156, 231] width 85 height 11
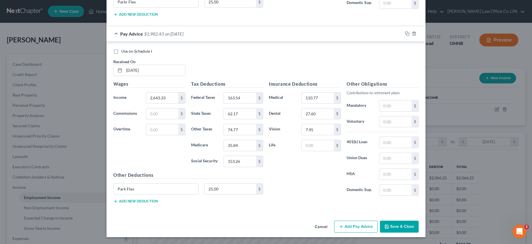
click at [353, 227] on button "Add Pay Advice" at bounding box center [356, 227] width 44 height 12
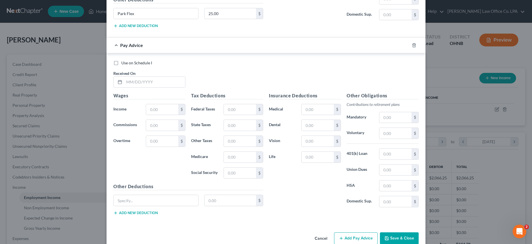
scroll to position [903, 0]
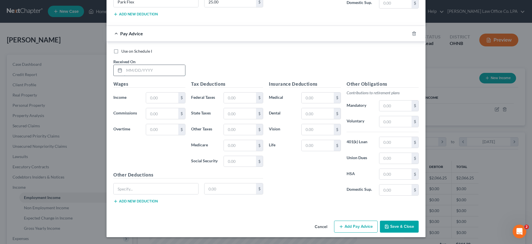
click at [153, 72] on input "text" at bounding box center [154, 70] width 61 height 11
drag, startPoint x: 167, startPoint y: 112, endPoint x: 110, endPoint y: 111, distance: 57.8
click at [146, 111] on input "2,460.54" at bounding box center [162, 113] width 32 height 11
click at [149, 98] on input "text" at bounding box center [162, 98] width 32 height 11
click at [232, 95] on input "text" at bounding box center [240, 98] width 32 height 11
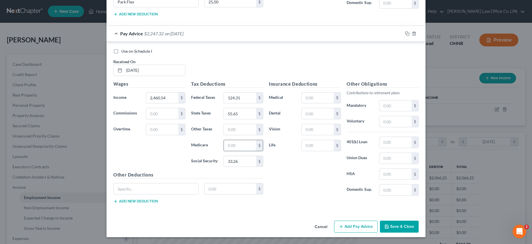
click at [247, 145] on input "text" at bounding box center [240, 145] width 32 height 11
click at [236, 131] on input "text" at bounding box center [240, 129] width 32 height 11
click at [235, 130] on input "text" at bounding box center [240, 129] width 32 height 11
click at [310, 99] on input "text" at bounding box center [317, 98] width 32 height 11
click at [306, 146] on input "text" at bounding box center [317, 145] width 32 height 11
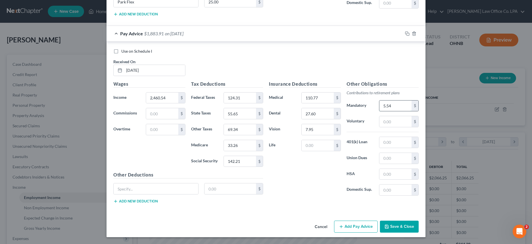
drag, startPoint x: 394, startPoint y: 107, endPoint x: 356, endPoint y: 104, distance: 38.3
click at [379, 104] on input "5.54" at bounding box center [395, 105] width 32 height 11
click at [317, 144] on input "text" at bounding box center [317, 145] width 32 height 11
click at [144, 190] on input "text" at bounding box center [156, 188] width 85 height 11
click at [131, 202] on button "Add new deduction" at bounding box center [135, 201] width 44 height 5
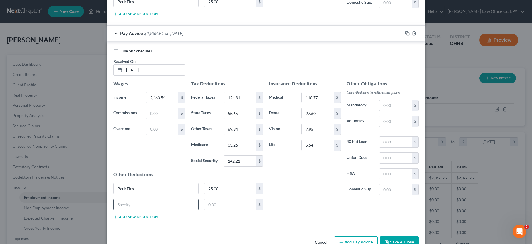
click at [120, 204] on input "text" at bounding box center [156, 204] width 85 height 11
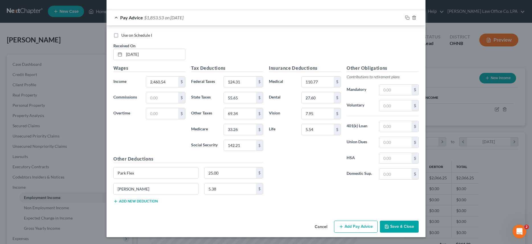
click at [357, 225] on button "Add Pay Advice" at bounding box center [356, 227] width 44 height 12
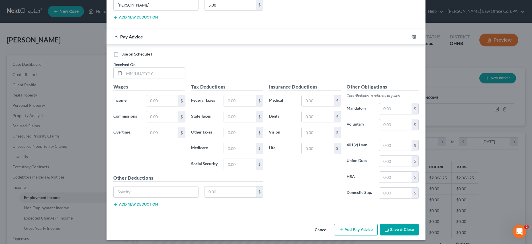
scroll to position [1106, 0]
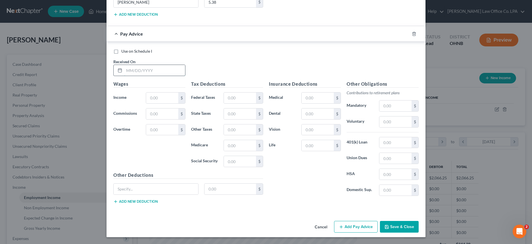
click at [141, 71] on input "text" at bounding box center [154, 70] width 61 height 11
click at [232, 96] on input "text" at bounding box center [240, 98] width 32 height 11
click at [245, 132] on input "text" at bounding box center [240, 129] width 32 height 11
click at [305, 99] on input "text" at bounding box center [317, 98] width 32 height 11
click at [321, 98] on input "text" at bounding box center [317, 98] width 32 height 11
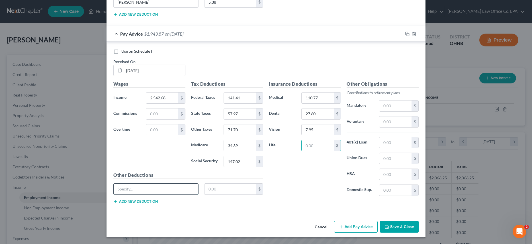
click at [145, 187] on input "text" at bounding box center [156, 189] width 85 height 11
click at [130, 202] on button "Add new deduction" at bounding box center [135, 201] width 44 height 5
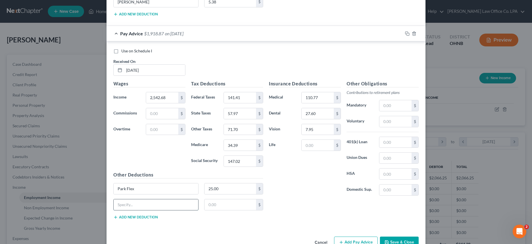
click at [122, 202] on input "text" at bounding box center [156, 204] width 85 height 11
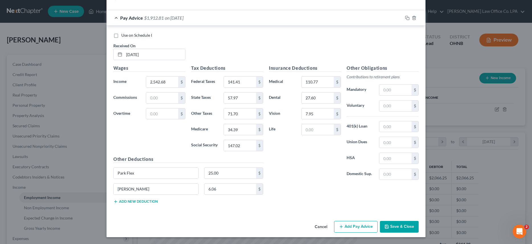
click at [348, 223] on button "Add Pay Advice" at bounding box center [356, 227] width 44 height 12
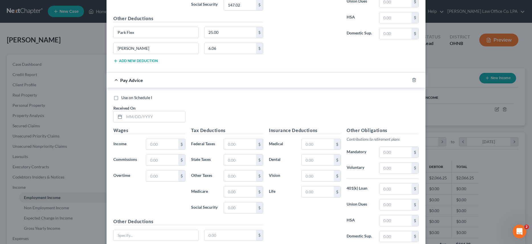
scroll to position [1300, 0]
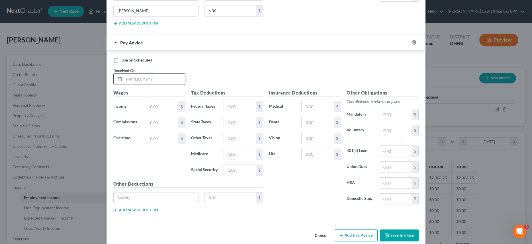
click at [159, 81] on input "text" at bounding box center [154, 79] width 61 height 11
click at [235, 140] on input "text" at bounding box center [240, 138] width 32 height 11
click at [227, 138] on input "text" at bounding box center [240, 138] width 32 height 11
click at [315, 106] on input "text" at bounding box center [317, 106] width 32 height 11
click at [126, 195] on input "text" at bounding box center [156, 197] width 85 height 11
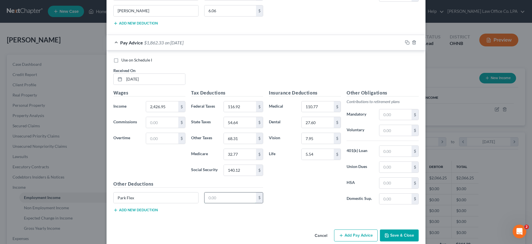
click at [220, 200] on input "text" at bounding box center [230, 197] width 52 height 11
click at [348, 236] on button "Add Pay Advice" at bounding box center [356, 235] width 44 height 12
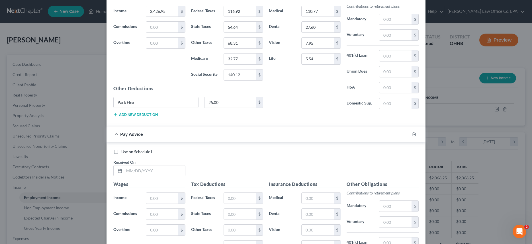
scroll to position [1482, 0]
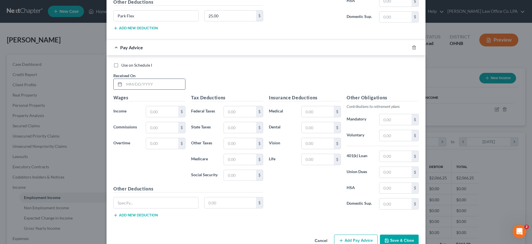
click at [154, 84] on input "text" at bounding box center [154, 84] width 61 height 11
click at [229, 141] on input "text" at bounding box center [240, 143] width 32 height 11
drag, startPoint x: 327, startPoint y: 113, endPoint x: 326, endPoint y: 116, distance: 2.9
click at [327, 113] on input "text" at bounding box center [317, 111] width 32 height 11
click at [150, 201] on input "text" at bounding box center [156, 202] width 85 height 11
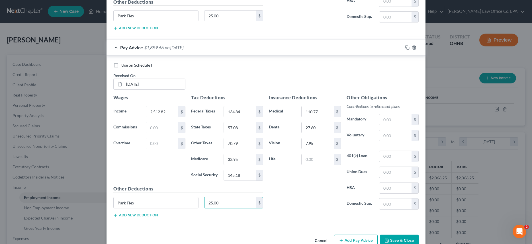
click at [122, 216] on button "Add new deduction" at bounding box center [135, 215] width 44 height 5
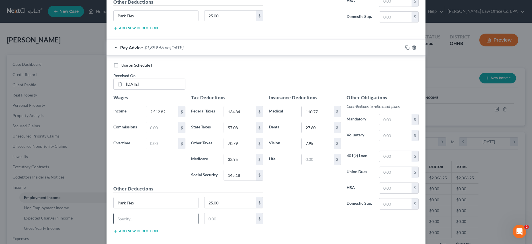
click at [122, 217] on input "text" at bounding box center [156, 218] width 85 height 11
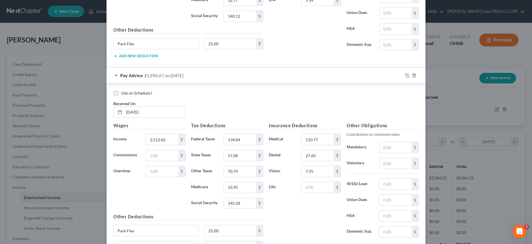
scroll to position [1512, 0]
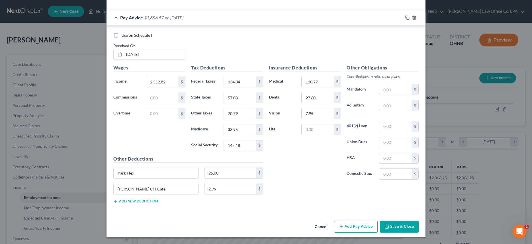
click at [352, 229] on button "Add Pay Advice" at bounding box center [356, 227] width 44 height 12
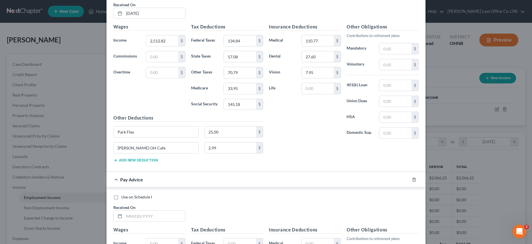
scroll to position [1699, 0]
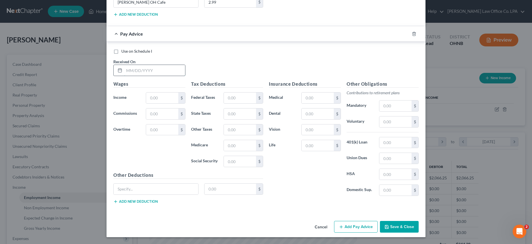
click at [140, 69] on input "text" at bounding box center [154, 70] width 61 height 11
click at [233, 128] on input "text" at bounding box center [240, 129] width 32 height 11
drag, startPoint x: 245, startPoint y: 129, endPoint x: 201, endPoint y: 125, distance: 44.3
click at [224, 125] on input "666.49" at bounding box center [240, 129] width 32 height 11
click at [307, 97] on input "text" at bounding box center [317, 98] width 32 height 11
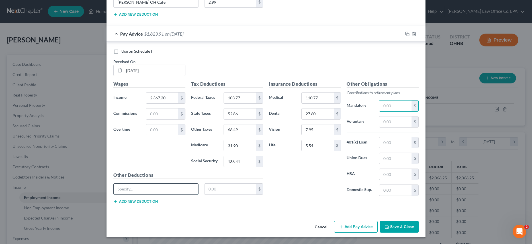
click at [139, 192] on input "text" at bounding box center [156, 189] width 85 height 11
click at [130, 202] on button "Add new deduction" at bounding box center [135, 201] width 44 height 5
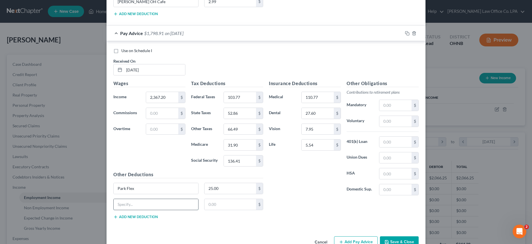
click at [127, 202] on input "text" at bounding box center [156, 204] width 85 height 11
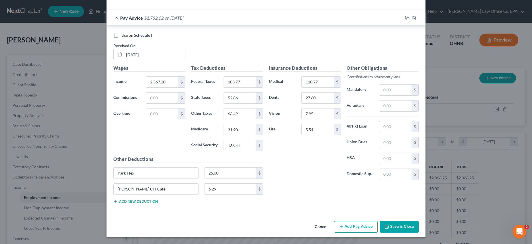
click at [354, 224] on button "Add Pay Advice" at bounding box center [356, 227] width 44 height 12
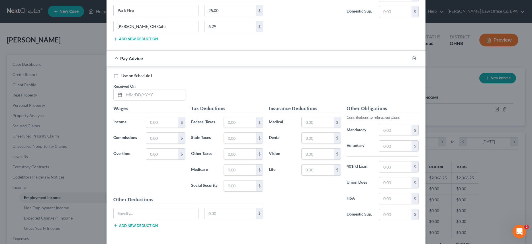
scroll to position [1902, 0]
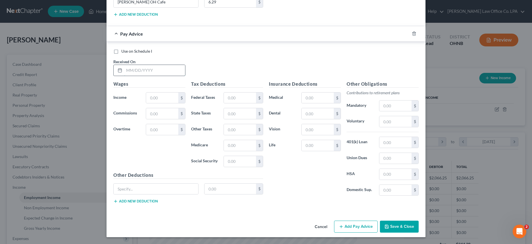
click at [132, 71] on input "text" at bounding box center [154, 70] width 61 height 11
click at [228, 128] on input "text" at bounding box center [240, 129] width 32 height 11
click at [319, 99] on input "text" at bounding box center [317, 98] width 32 height 11
click at [143, 186] on input "text" at bounding box center [156, 189] width 85 height 11
drag, startPoint x: 241, startPoint y: 130, endPoint x: 205, endPoint y: 129, distance: 35.9
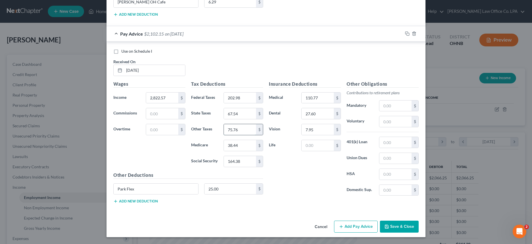
click at [224, 129] on input "75.76" at bounding box center [240, 129] width 32 height 11
drag, startPoint x: 237, startPoint y: 128, endPoint x: 222, endPoint y: 128, distance: 15.4
click at [224, 128] on input "75.76" at bounding box center [240, 129] width 32 height 11
click at [354, 226] on button "Add Pay Advice" at bounding box center [356, 227] width 44 height 12
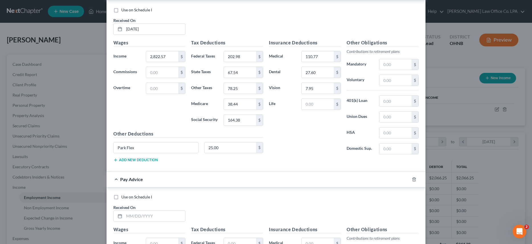
scroll to position [2089, 0]
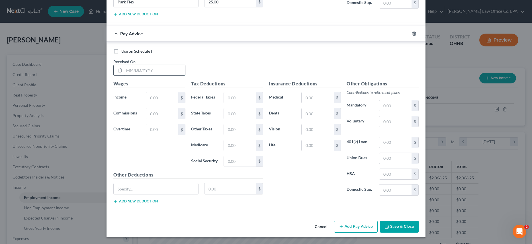
click at [153, 72] on input "text" at bounding box center [154, 70] width 61 height 11
click at [224, 131] on input "text" at bounding box center [240, 129] width 32 height 11
click at [322, 101] on input "text" at bounding box center [317, 97] width 32 height 11
click at [138, 186] on input "text" at bounding box center [156, 188] width 85 height 11
click at [127, 203] on button "Add new deduction" at bounding box center [135, 201] width 44 height 5
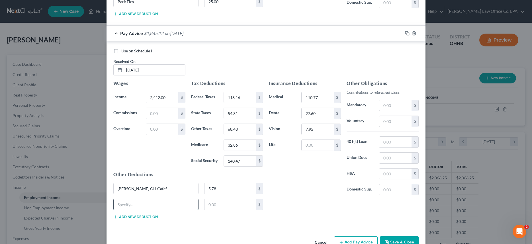
click at [122, 201] on input "text" at bounding box center [156, 204] width 85 height 11
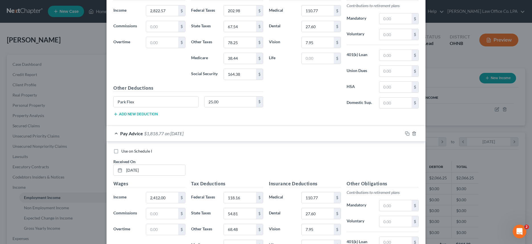
scroll to position [2105, 0]
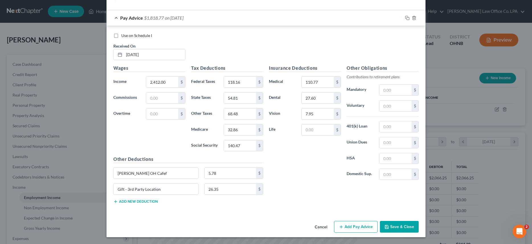
click at [401, 224] on button "Save & Close" at bounding box center [399, 227] width 39 height 12
click at [133, 55] on input "[DATE]" at bounding box center [154, 54] width 61 height 11
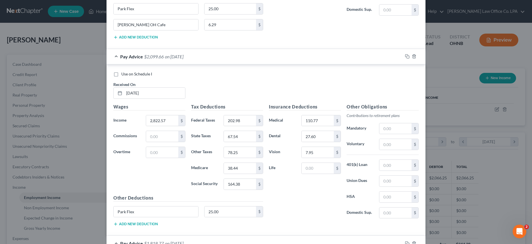
scroll to position [1857, 0]
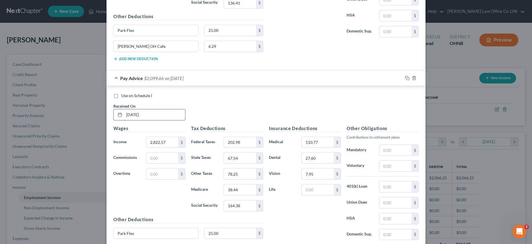
click at [133, 113] on input "[DATE]" at bounding box center [154, 114] width 61 height 11
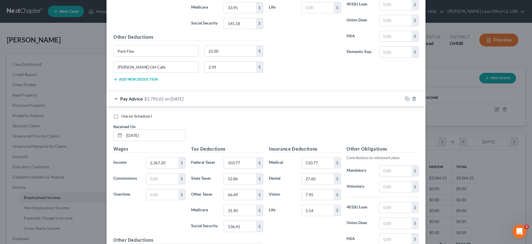
scroll to position [1628, 0]
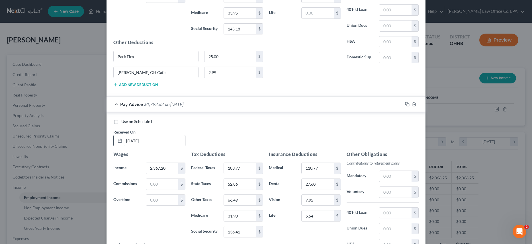
click at [132, 141] on input "[DATE]" at bounding box center [154, 140] width 61 height 11
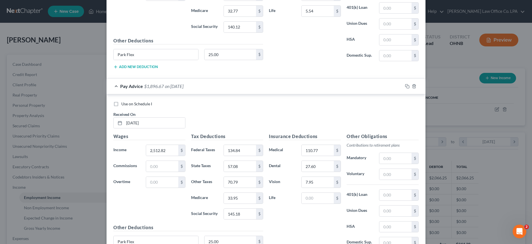
scroll to position [1424, 0]
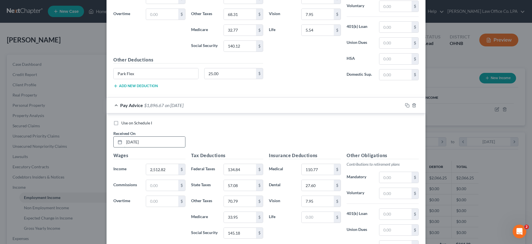
click at [133, 143] on input "[DATE]" at bounding box center [154, 142] width 61 height 11
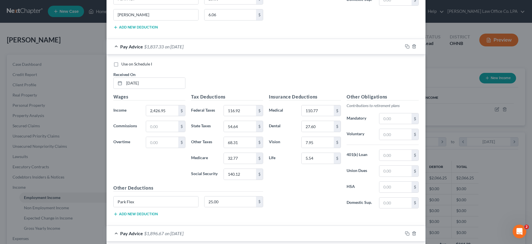
scroll to position [1285, 0]
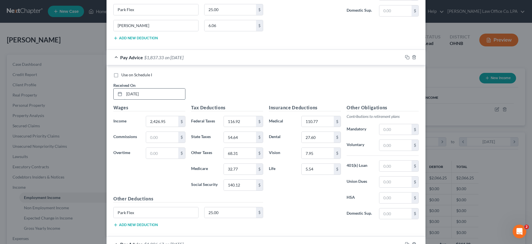
click at [133, 94] on input "[DATE]" at bounding box center [154, 94] width 61 height 11
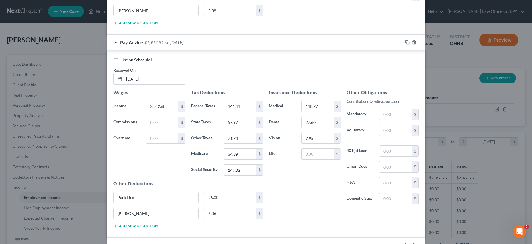
scroll to position [1092, 0]
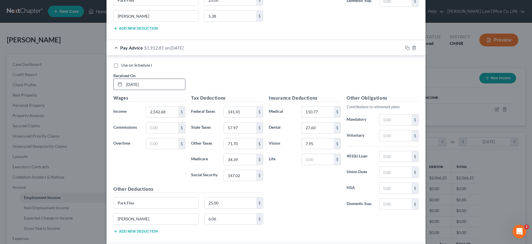
click at [132, 85] on input "[DATE]" at bounding box center [154, 84] width 61 height 11
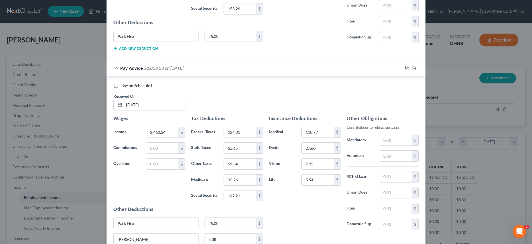
scroll to position [866, 0]
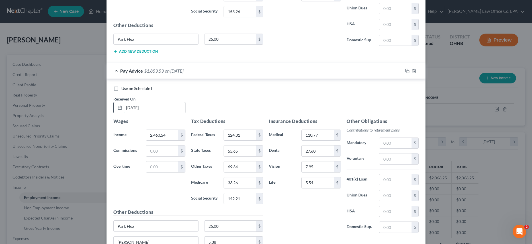
click at [133, 107] on input "[DATE]" at bounding box center [154, 107] width 61 height 11
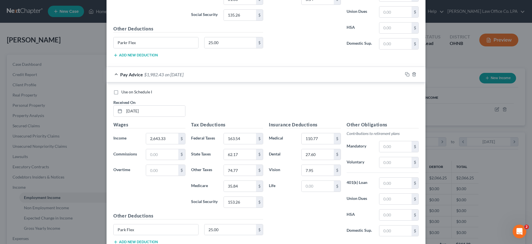
scroll to position [648, 0]
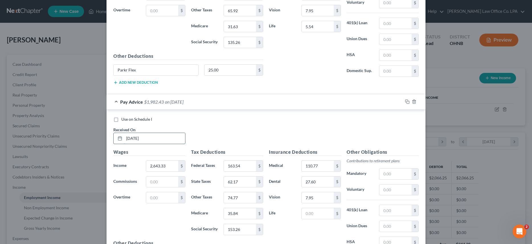
click at [132, 139] on input "[DATE]" at bounding box center [154, 138] width 61 height 11
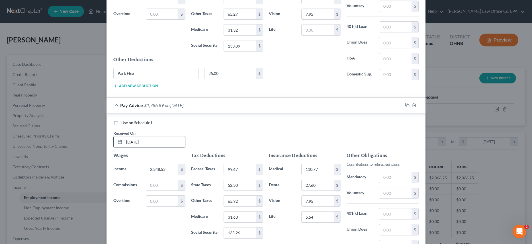
click at [129, 141] on input "[DATE]" at bounding box center [154, 141] width 61 height 11
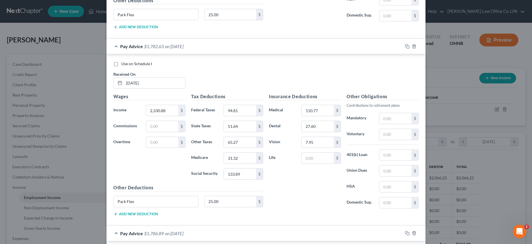
scroll to position [313, 0]
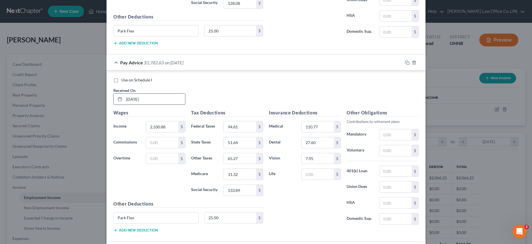
click at [132, 99] on input "[DATE]" at bounding box center [154, 99] width 61 height 11
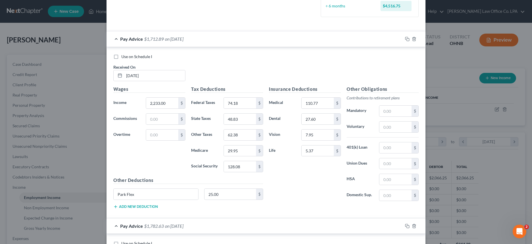
scroll to position [136, 0]
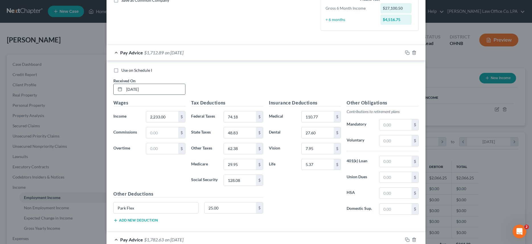
click at [135, 89] on input "[DATE]" at bounding box center [154, 89] width 61 height 11
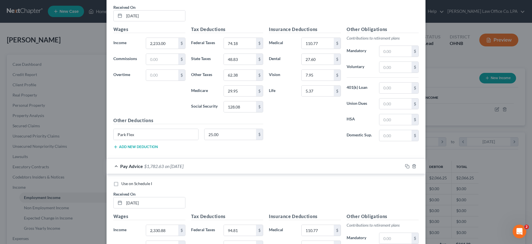
scroll to position [240, 0]
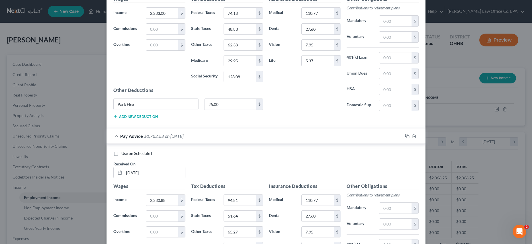
click at [115, 136] on div "Pay Advice $1,782.63 on [DATE]" at bounding box center [254, 135] width 296 height 15
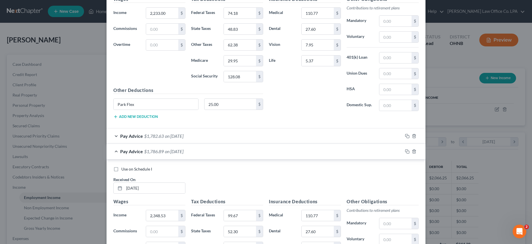
click at [115, 136] on div "Pay Advice $1,782.63 on [DATE]" at bounding box center [254, 135] width 296 height 15
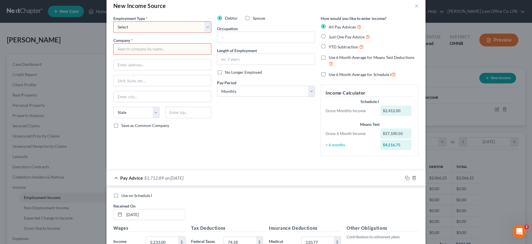
scroll to position [14, 0]
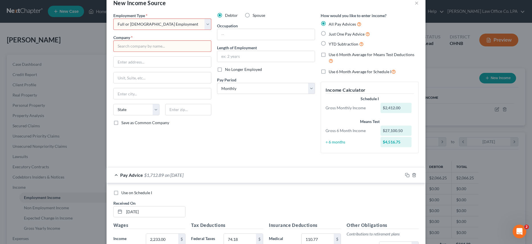
click option "Full or [DEMOGRAPHIC_DATA] Employment" at bounding box center [0, 0] width 0 height 0
click at [138, 46] on input "text" at bounding box center [162, 45] width 98 height 11
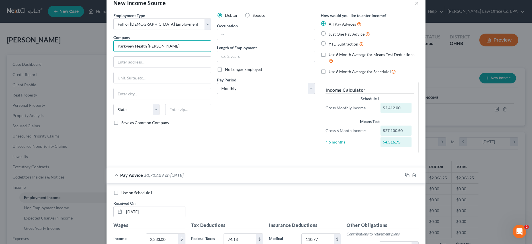
drag, startPoint x: 133, startPoint y: 46, endPoint x: 182, endPoint y: 49, distance: 48.5
click at [182, 49] on input "Parkview Health [PERSON_NAME]" at bounding box center [162, 45] width 98 height 11
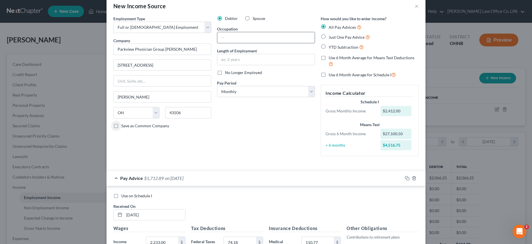
scroll to position [9, 0]
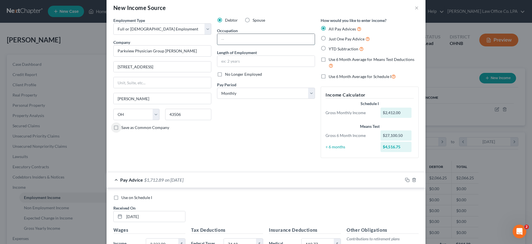
click at [242, 38] on input "text" at bounding box center [265, 39] width 97 height 11
click at [246, 62] on input "text" at bounding box center [265, 61] width 97 height 11
click option "Every Other Week" at bounding box center [0, 0] width 0 height 0
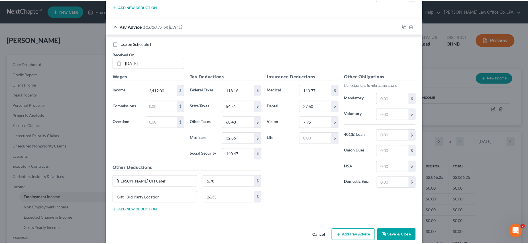
scroll to position [2109, 0]
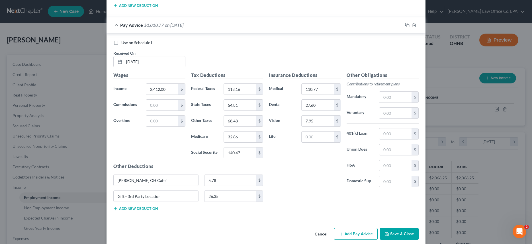
click at [398, 234] on button "Save & Close" at bounding box center [399, 234] width 39 height 12
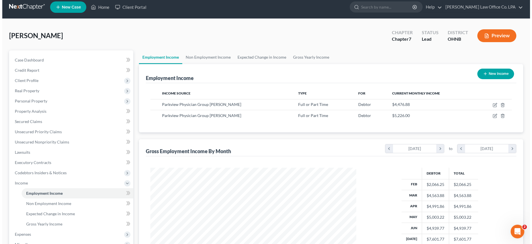
scroll to position [0, 0]
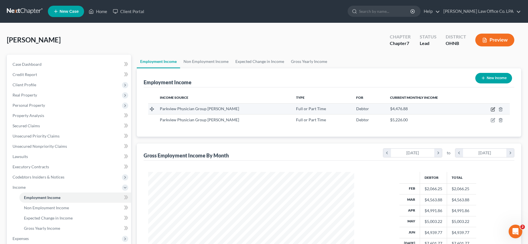
click at [492, 109] on icon "button" at bounding box center [493, 108] width 3 height 3
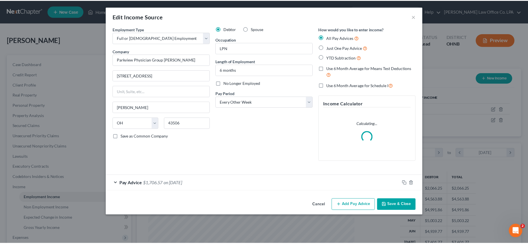
scroll to position [104, 219]
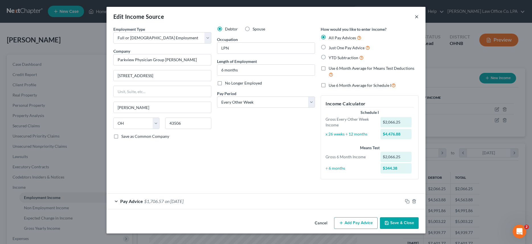
click at [416, 19] on button "×" at bounding box center [416, 16] width 4 height 7
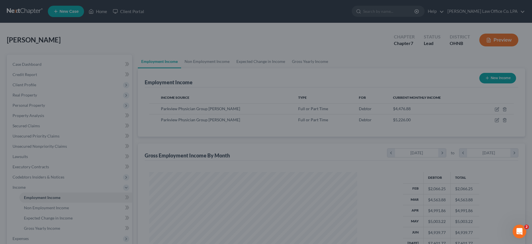
scroll to position [284571, 284456]
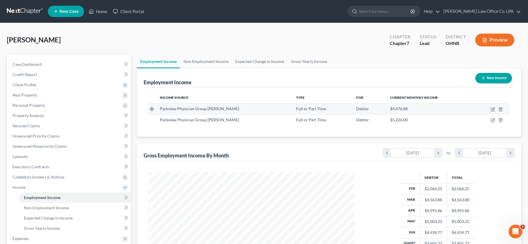
click at [296, 110] on span "Full or Part Time" at bounding box center [311, 108] width 30 height 5
click at [491, 108] on icon "button" at bounding box center [491, 109] width 3 height 3
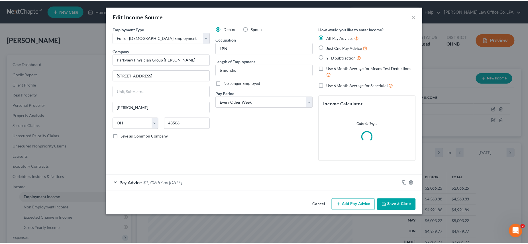
scroll to position [104, 219]
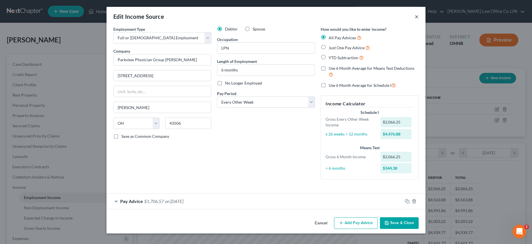
click at [416, 16] on button "×" at bounding box center [416, 16] width 4 height 7
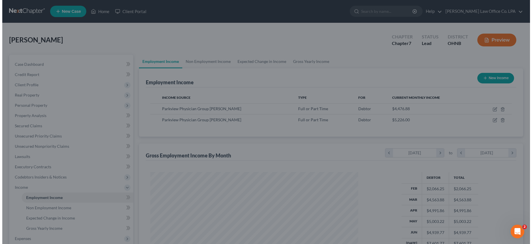
scroll to position [284571, 284456]
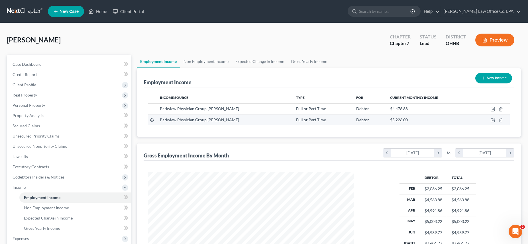
click at [490, 120] on td at bounding box center [491, 119] width 36 height 11
click at [491, 120] on icon "button" at bounding box center [492, 120] width 5 height 5
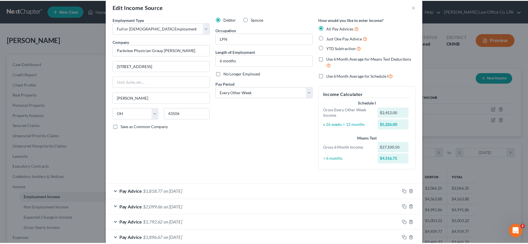
scroll to position [0, 0]
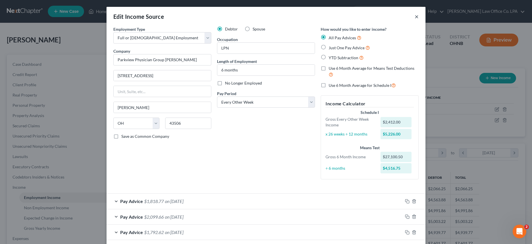
click at [416, 15] on button "×" at bounding box center [416, 16] width 4 height 7
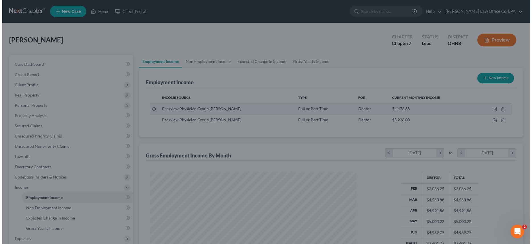
scroll to position [284571, 284456]
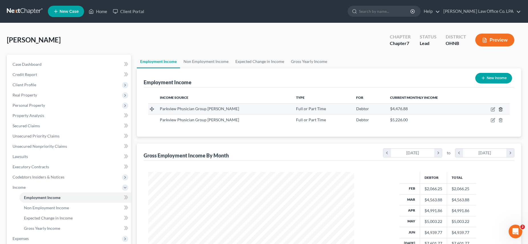
click at [501, 111] on icon "button" at bounding box center [500, 109] width 3 height 4
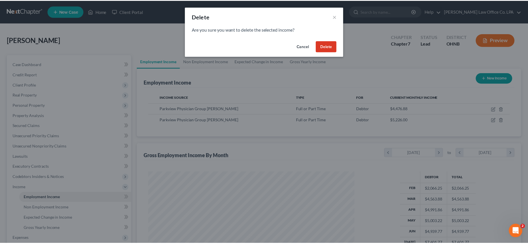
scroll to position [104, 219]
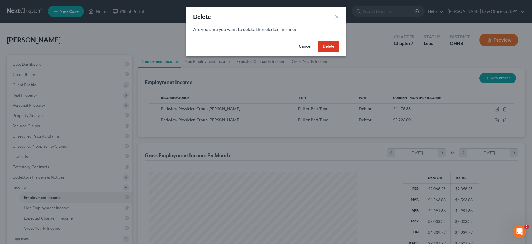
click at [324, 48] on button "Delete" at bounding box center [328, 46] width 21 height 11
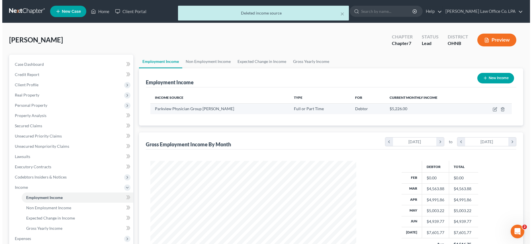
scroll to position [284571, 284456]
click at [491, 108] on icon "button" at bounding box center [491, 109] width 3 height 3
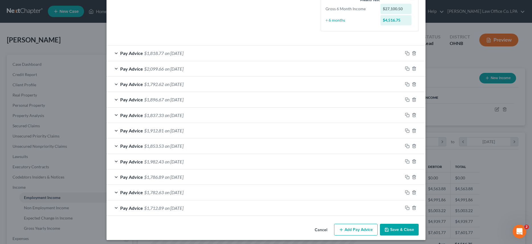
scroll to position [151, 0]
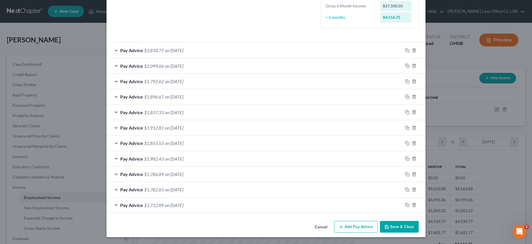
click at [352, 223] on button "Add Pay Advice" at bounding box center [356, 227] width 44 height 12
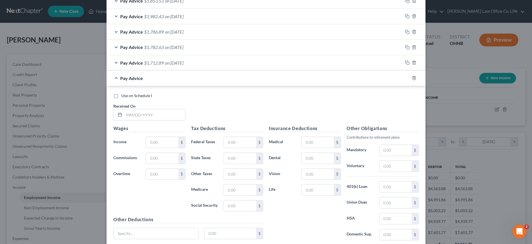
scroll to position [295, 0]
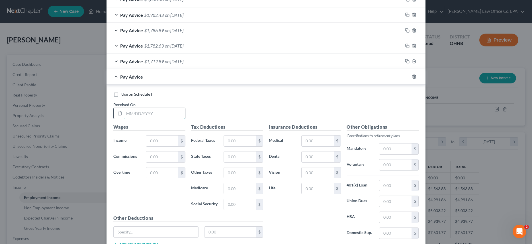
click at [163, 116] on input "text" at bounding box center [154, 113] width 61 height 11
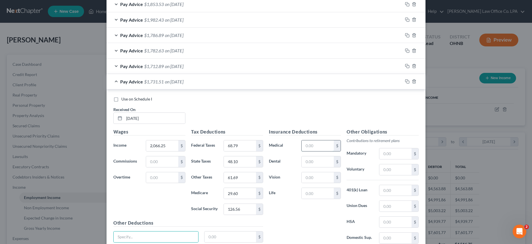
click at [323, 147] on input "text" at bounding box center [317, 145] width 32 height 11
click at [132, 239] on input "text" at bounding box center [156, 236] width 85 height 11
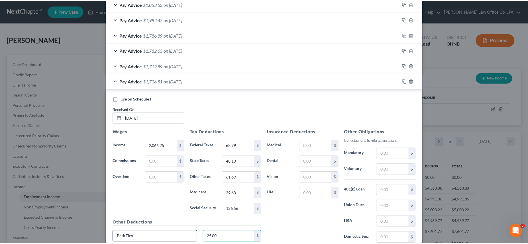
scroll to position [338, 0]
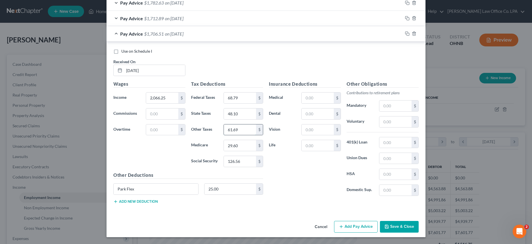
drag, startPoint x: 239, startPoint y: 131, endPoint x: 245, endPoint y: 130, distance: 5.8
click at [245, 130] on input "61.69" at bounding box center [240, 129] width 32 height 11
click at [237, 98] on input "68.79" at bounding box center [240, 98] width 32 height 11
click at [238, 131] on input "61.66" at bounding box center [240, 129] width 32 height 11
click at [394, 229] on button "Save & Close" at bounding box center [399, 227] width 39 height 12
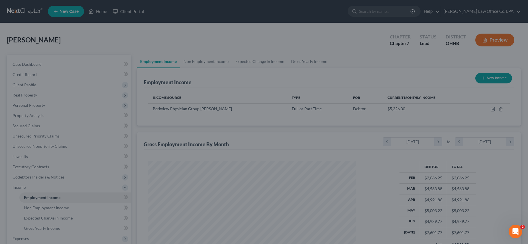
scroll to position [284571, 284456]
